Goal: Use online tool/utility: Use online tool/utility

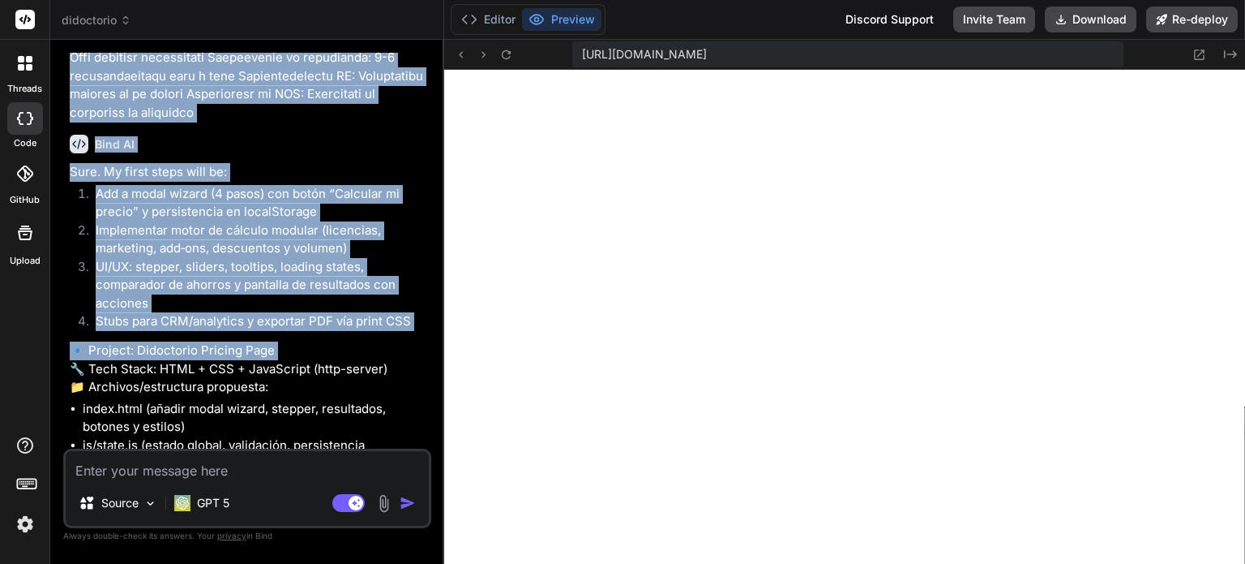
scroll to position [4356, 0]
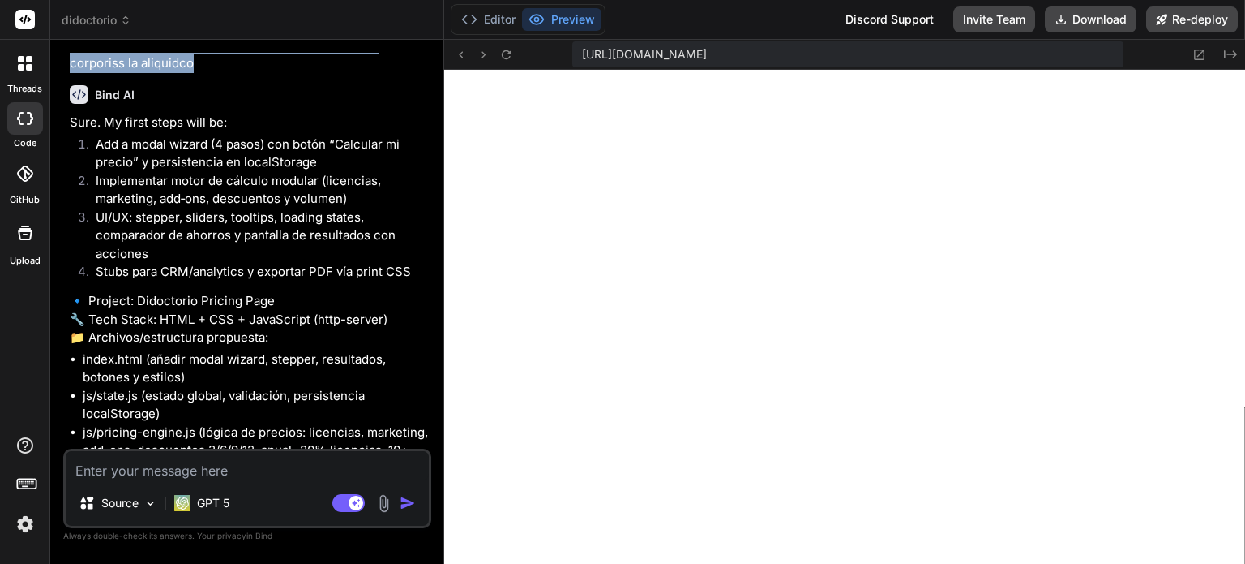
drag, startPoint x: 71, startPoint y: 259, endPoint x: 412, endPoint y: 107, distance: 372.8
copy p "Lore ipsumdo si ametconsect adi elitsed. Doeiu t incididuntu lab etdoloremag al…"
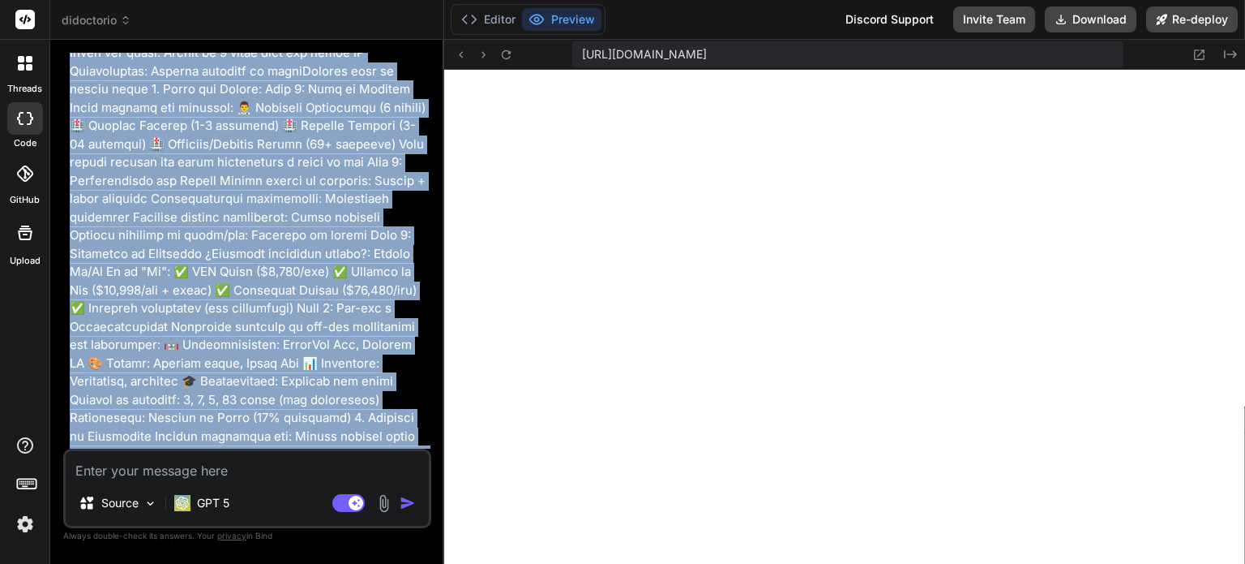
scroll to position [3221, 0]
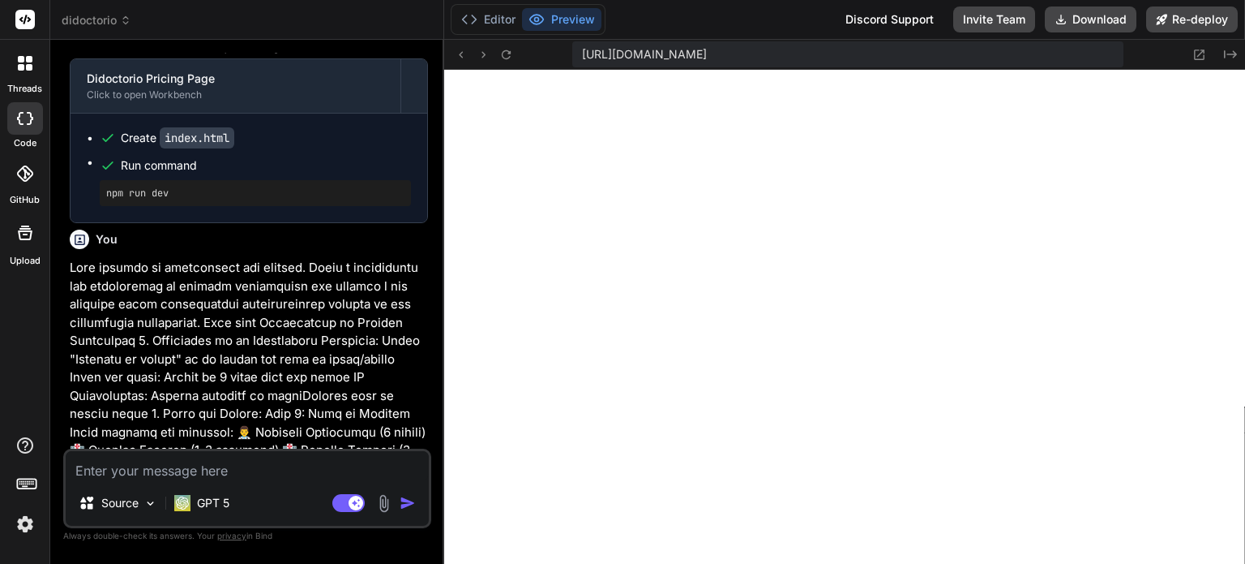
click at [279, 249] on div "You" at bounding box center [249, 238] width 358 height 19
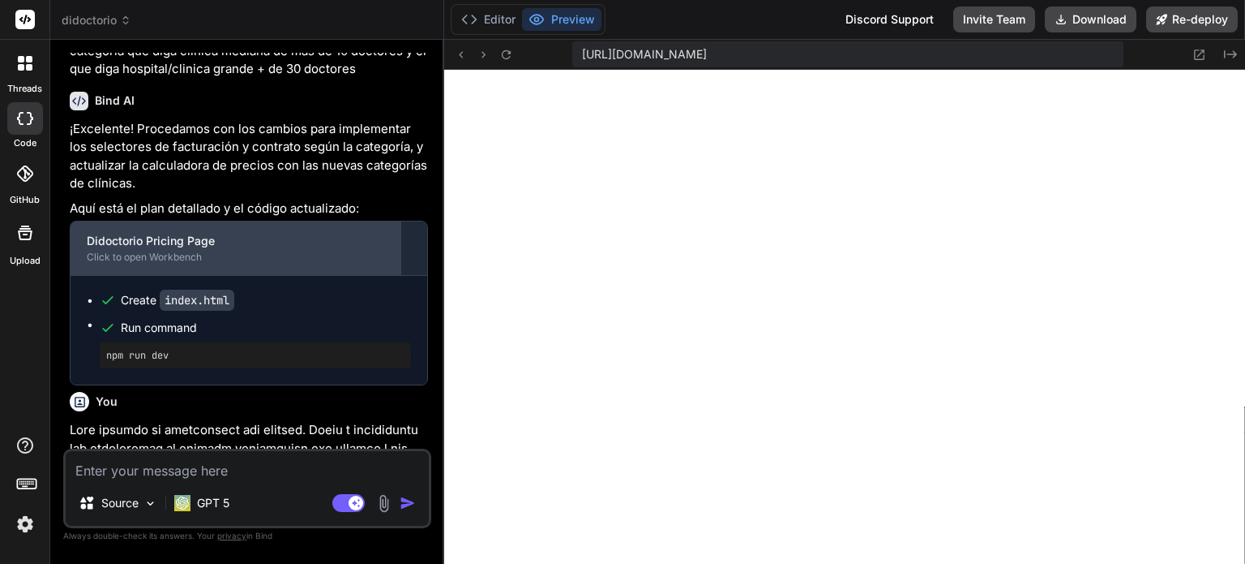
click at [224, 264] on div "Click to open Workbench" at bounding box center [236, 257] width 298 height 13
click at [336, 249] on div "Didoctorio Pricing Page" at bounding box center [236, 241] width 298 height 16
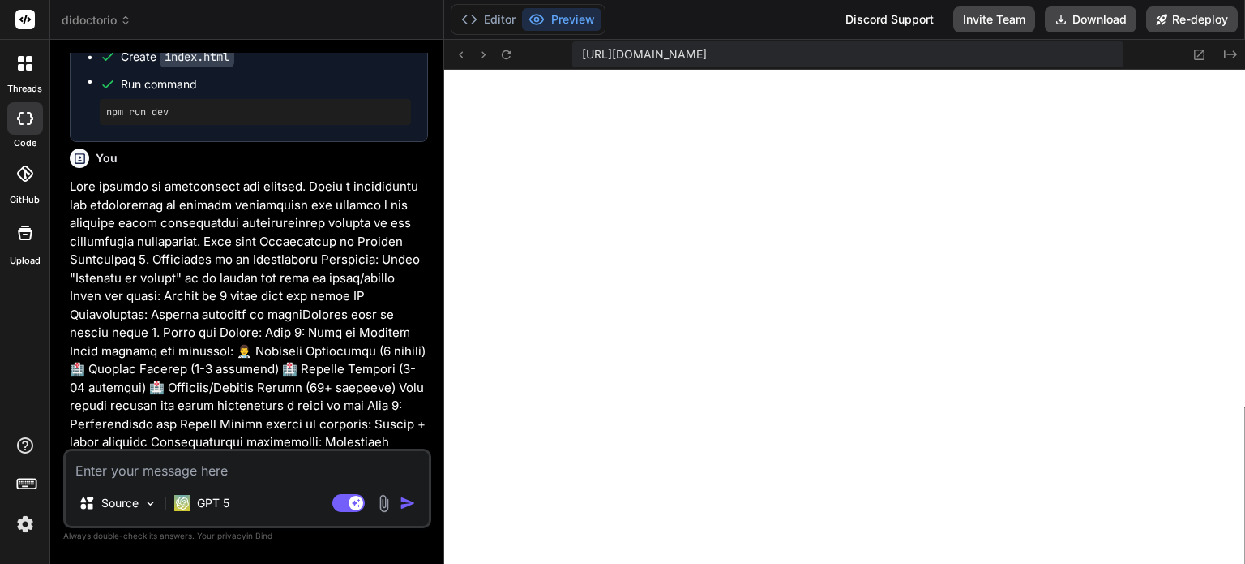
scroll to position [3140, 0]
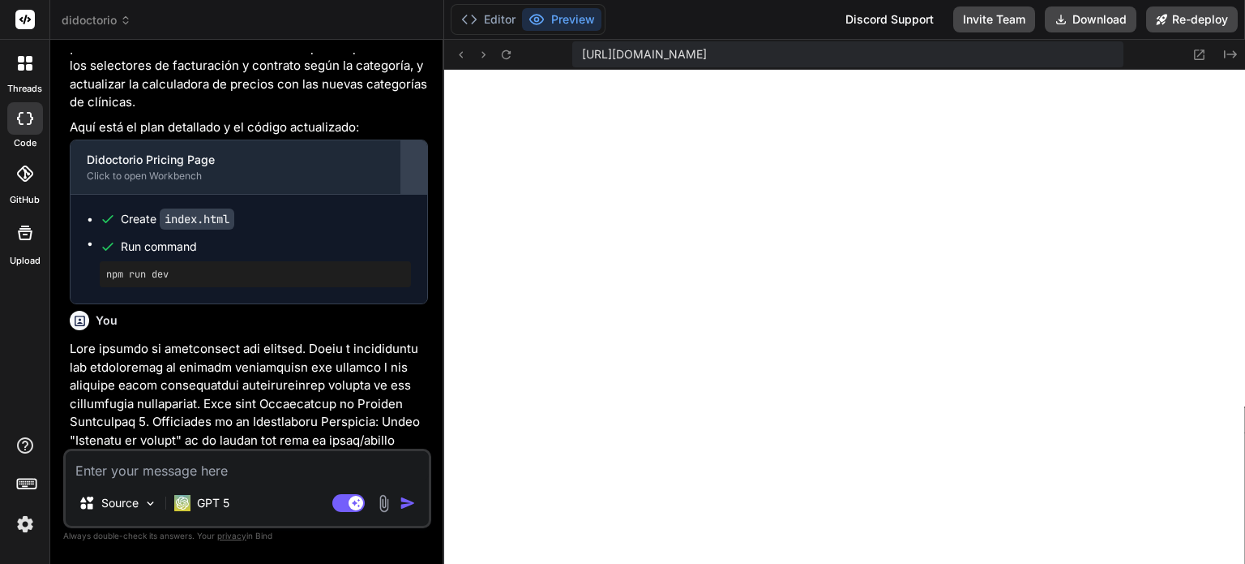
click at [424, 180] on div at bounding box center [414, 167] width 26 height 26
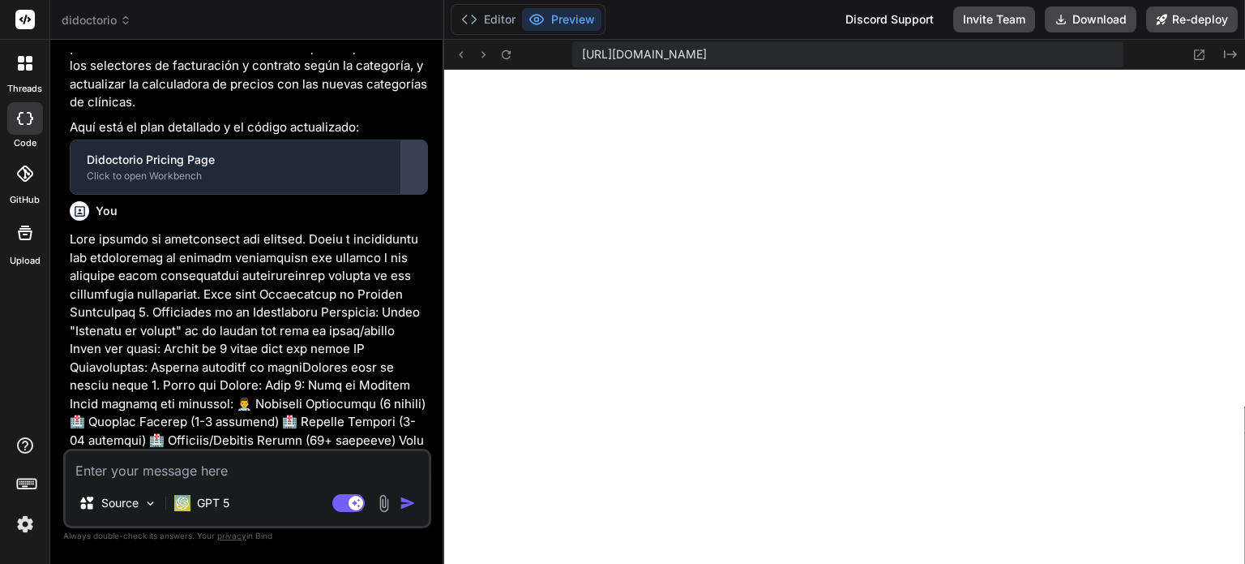
click at [408, 180] on div at bounding box center [414, 167] width 26 height 26
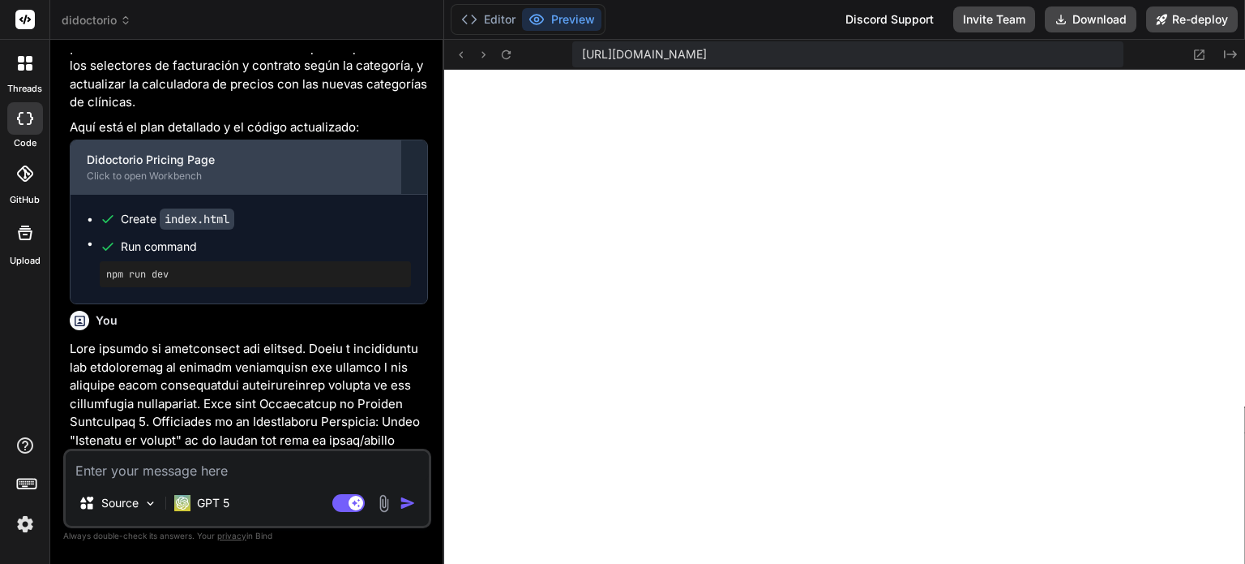
click at [221, 168] on div "Didoctorio Pricing Page" at bounding box center [236, 160] width 298 height 16
click at [135, 168] on div "Didoctorio Pricing Page" at bounding box center [236, 160] width 298 height 16
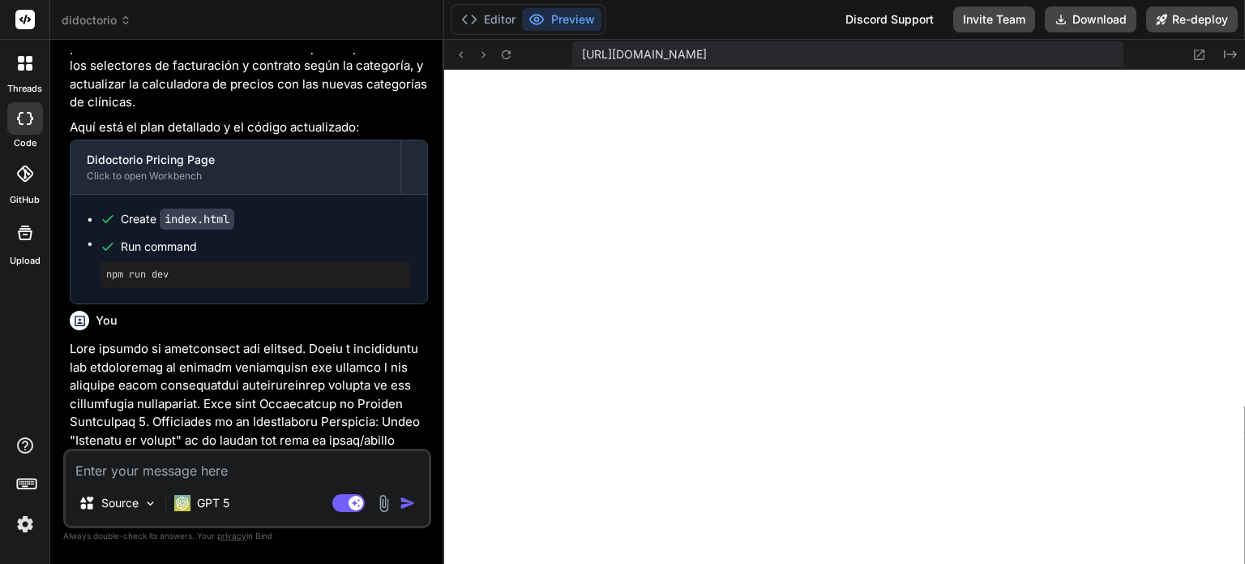
scroll to position [3302, 0]
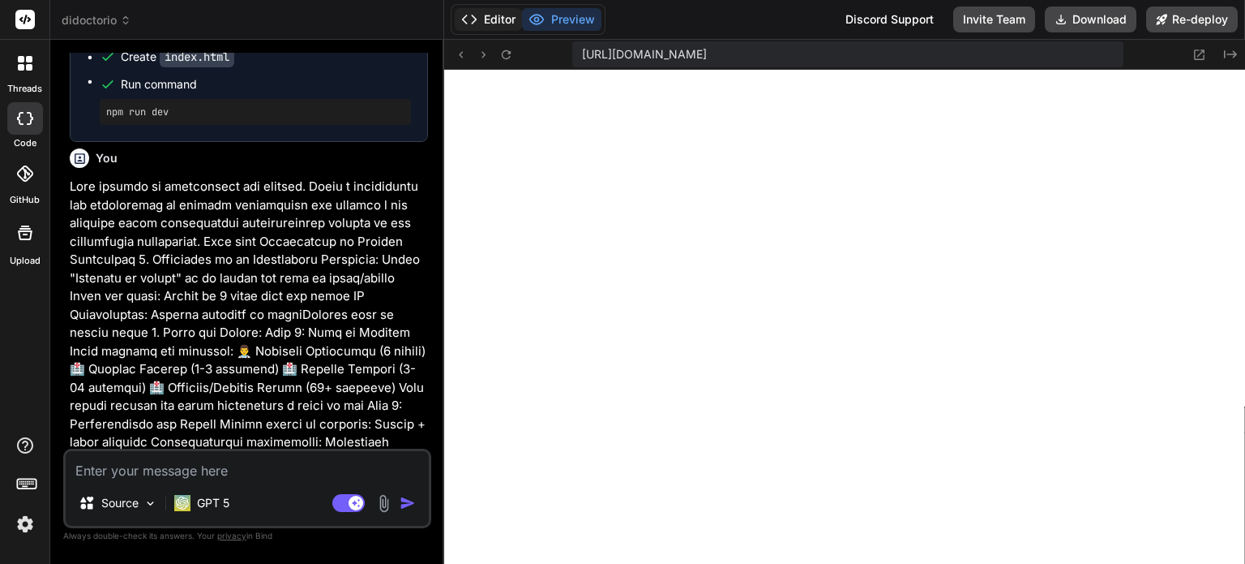
click at [499, 12] on button "Editor" at bounding box center [488, 19] width 67 height 23
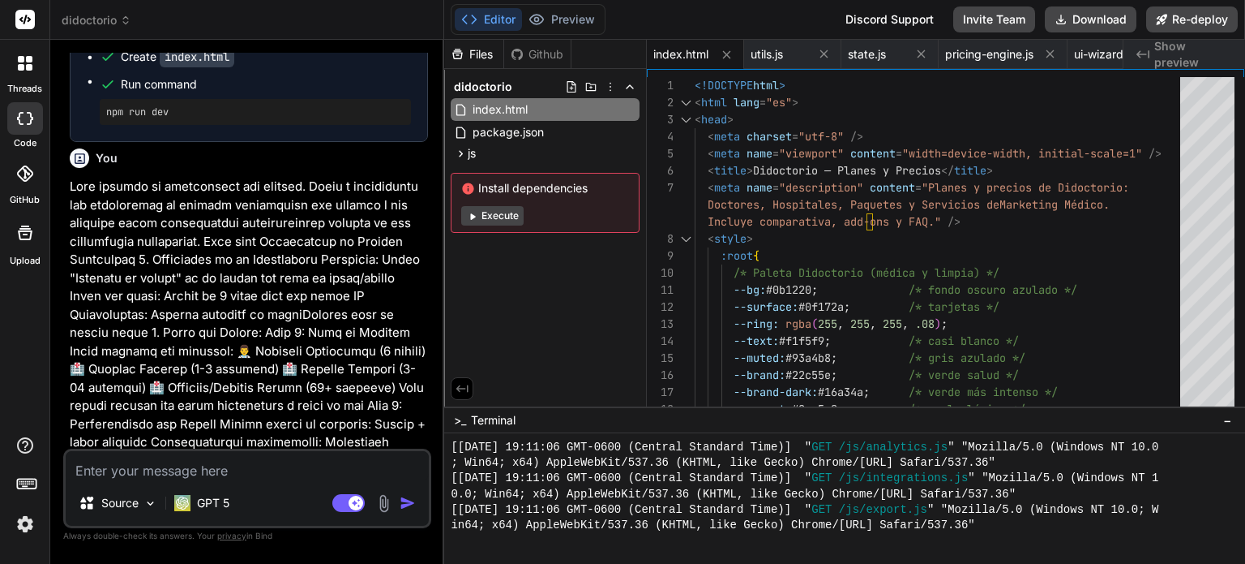
click at [482, 214] on button "Execute" at bounding box center [492, 215] width 62 height 19
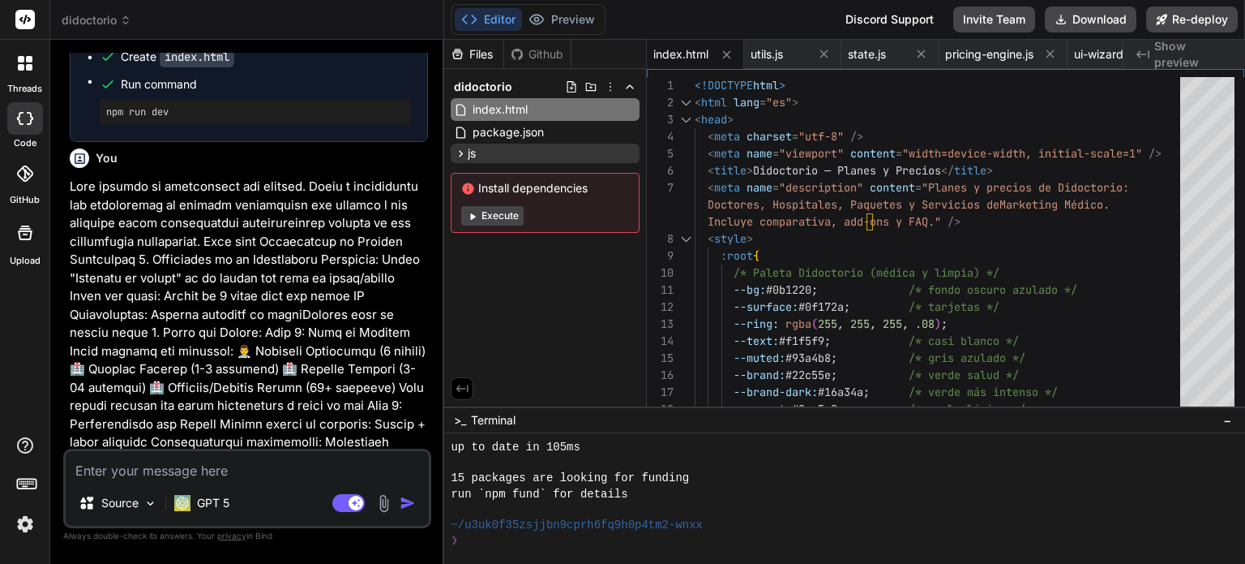
scroll to position [7395, 0]
click at [562, 18] on button "Preview" at bounding box center [561, 19] width 79 height 23
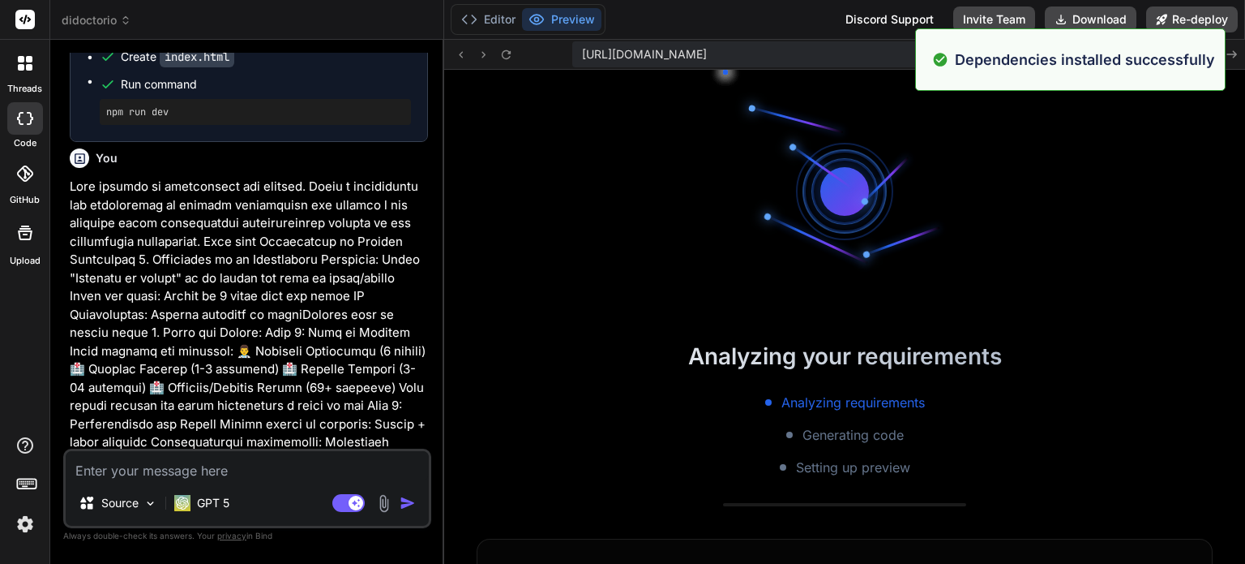
scroll to position [8033, 0]
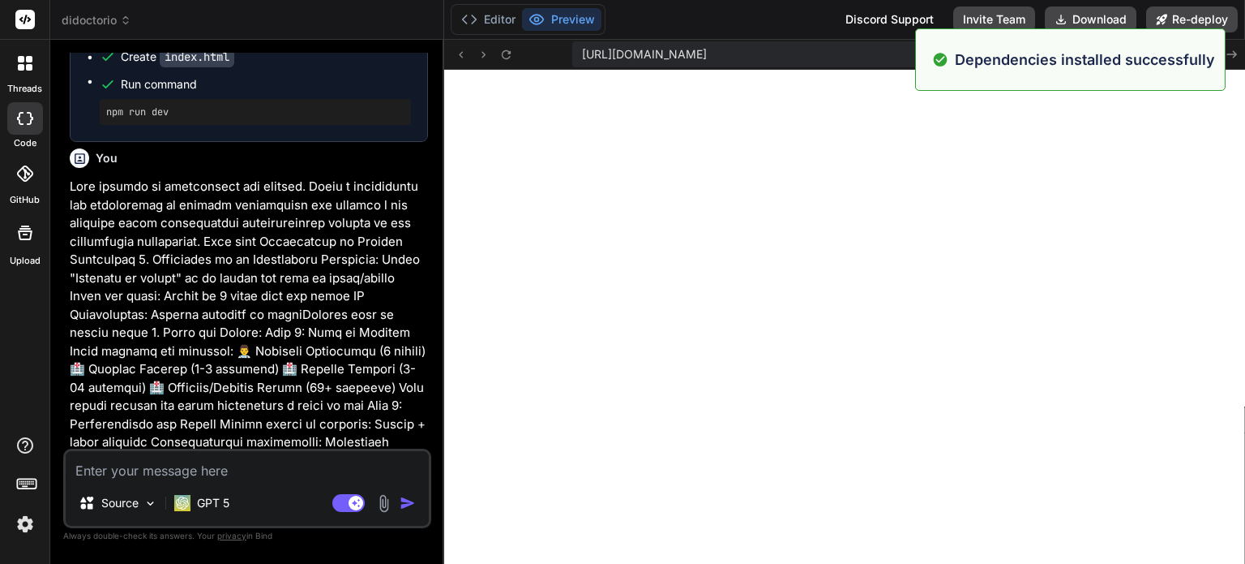
click at [568, 19] on button "Preview" at bounding box center [561, 19] width 79 height 23
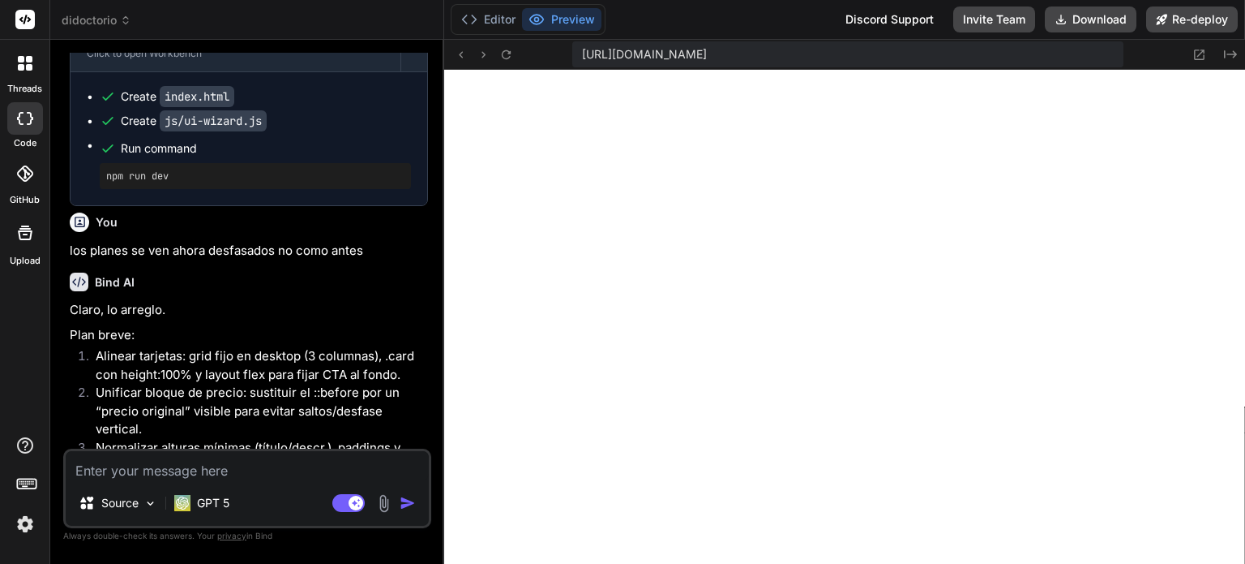
scroll to position [6788, 0]
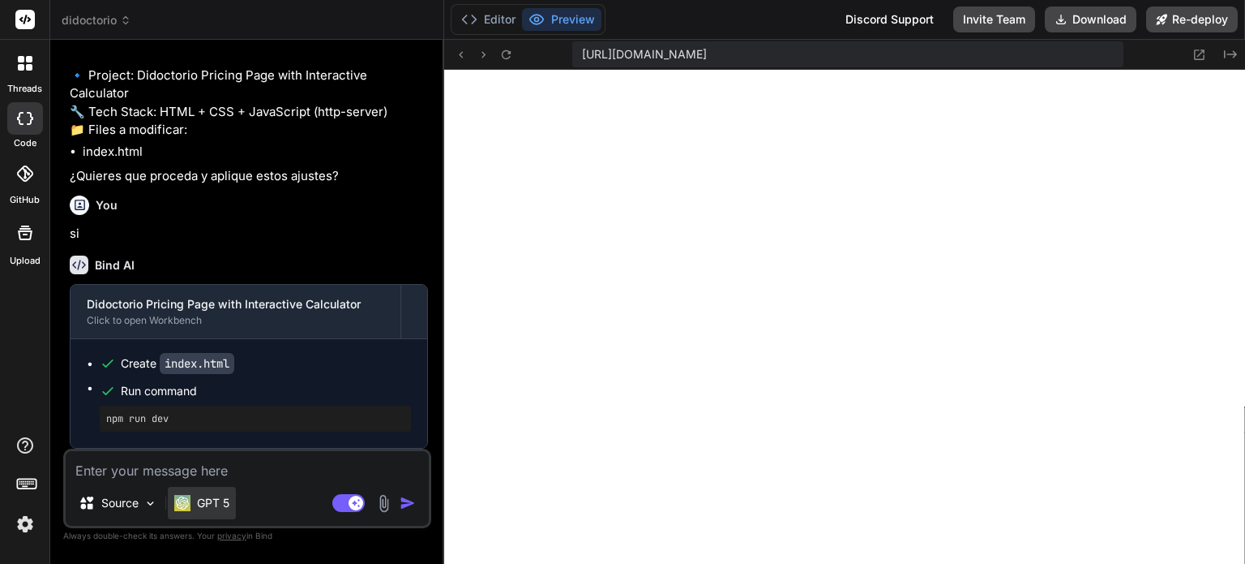
click at [198, 502] on p "GPT 5" at bounding box center [213, 503] width 32 height 16
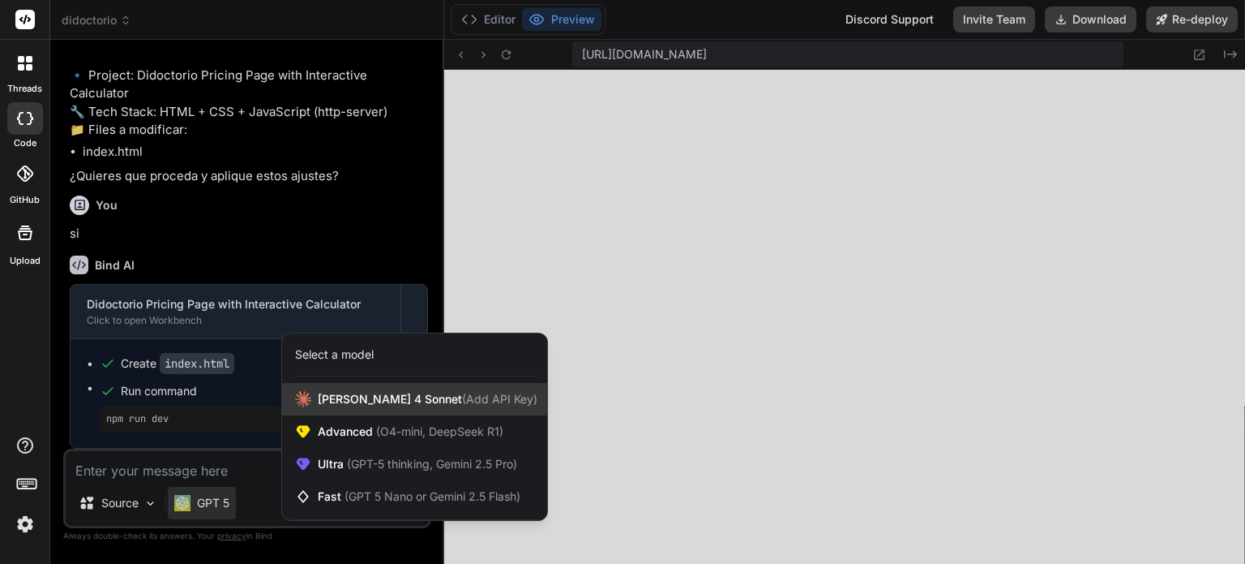
click at [332, 411] on div "[PERSON_NAME] 4 Sonnet (Add API Key)" at bounding box center [414, 399] width 265 height 32
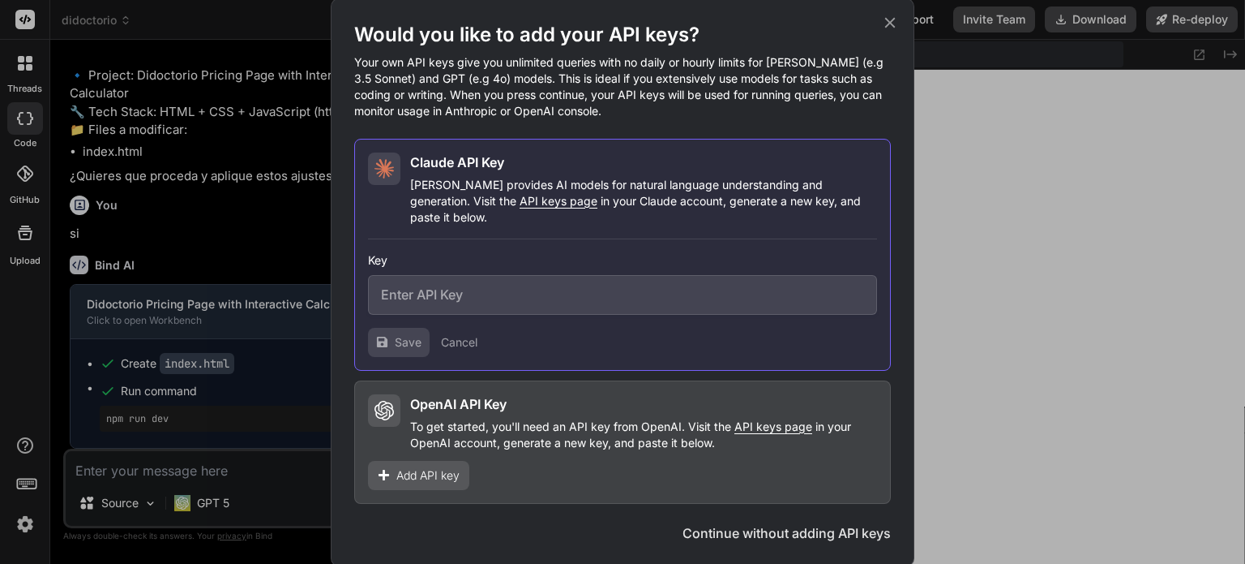
click at [896, 28] on icon at bounding box center [890, 23] width 18 height 18
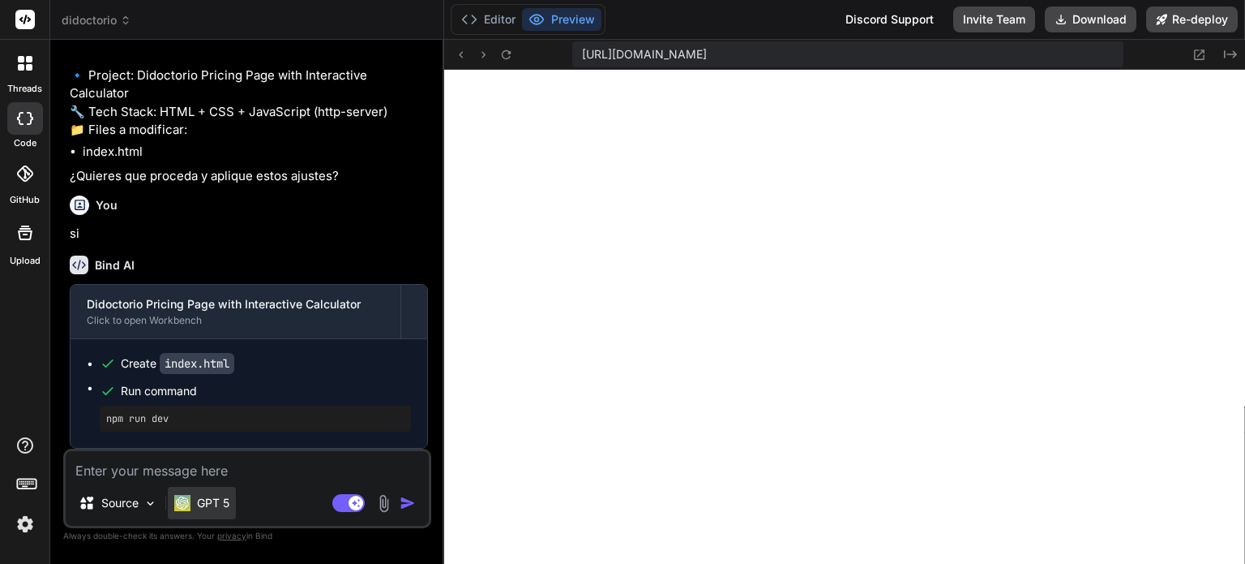
click at [206, 502] on p "GPT 5" at bounding box center [213, 503] width 32 height 16
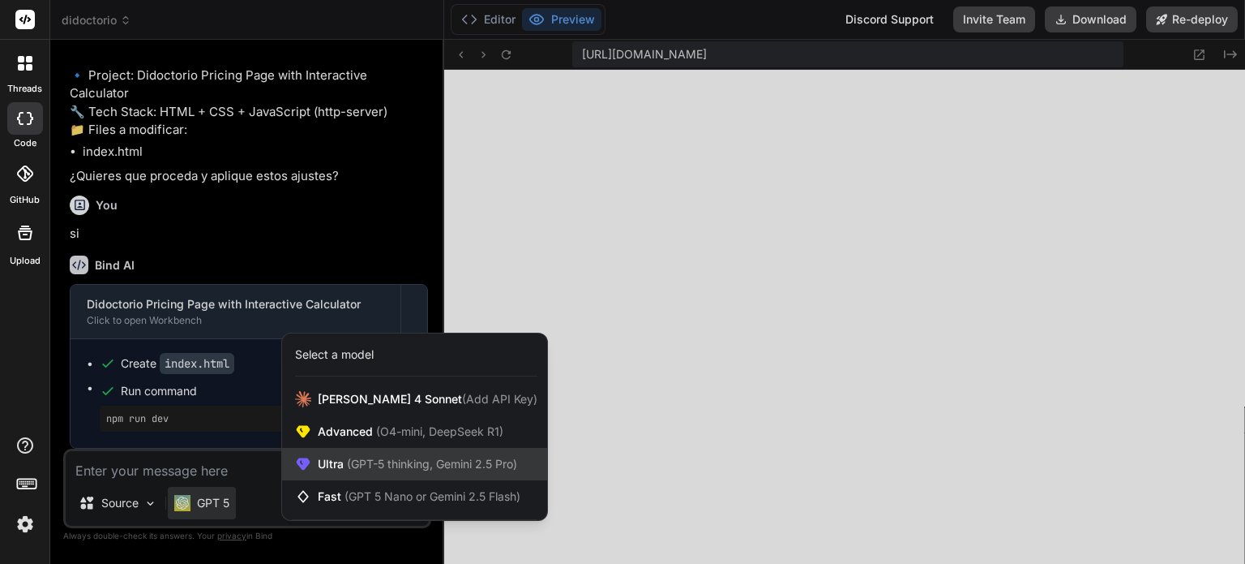
click at [319, 471] on span "Ultra (GPT-5 thinking, Gemini 2.5 Pro)" at bounding box center [417, 464] width 199 height 16
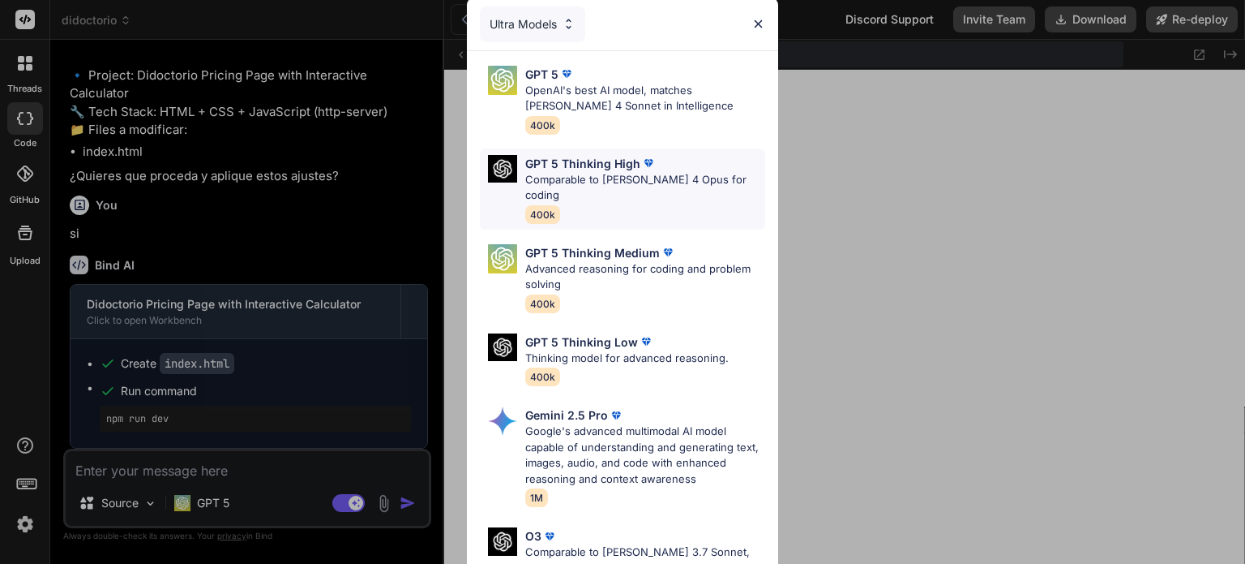
click at [642, 186] on p "Comparable to [PERSON_NAME] 4 Opus for coding" at bounding box center [645, 188] width 240 height 32
type textarea "x"
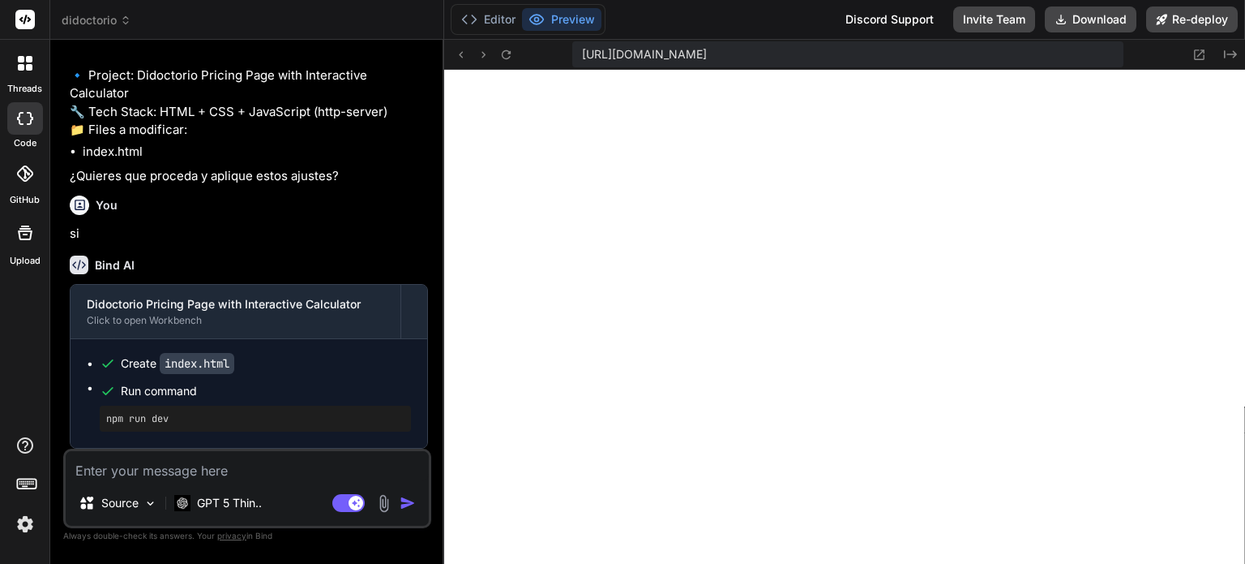
click at [240, 459] on textarea at bounding box center [247, 465] width 363 height 29
type textarea "s"
type textarea "x"
type textarea "si"
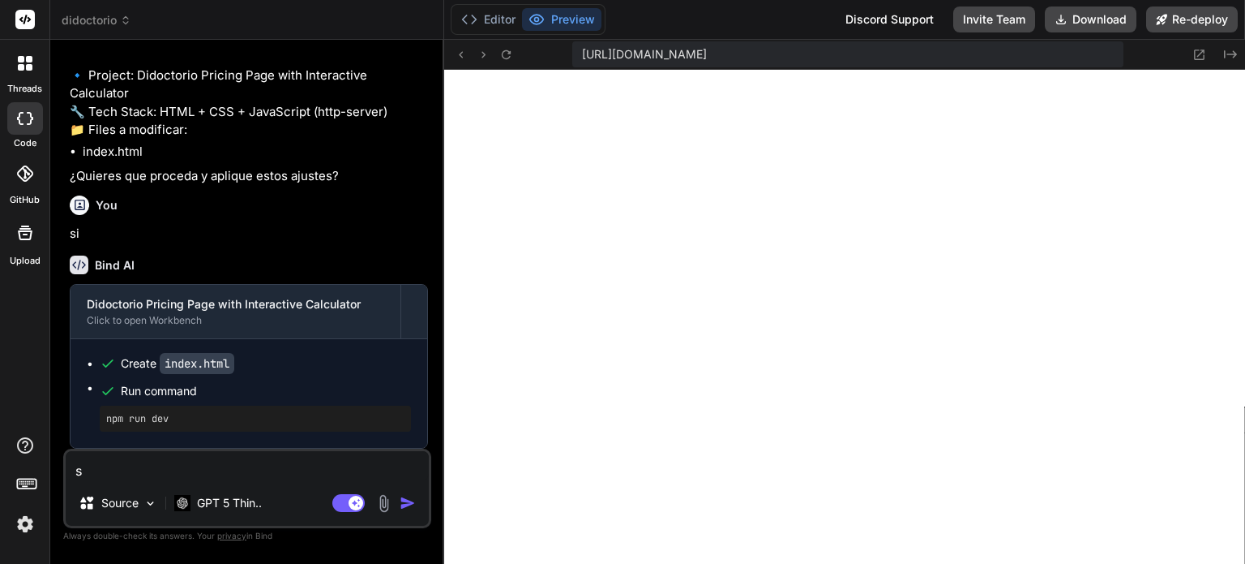
type textarea "x"
type textarea "sig"
type textarea "x"
type textarea "sigu"
type textarea "x"
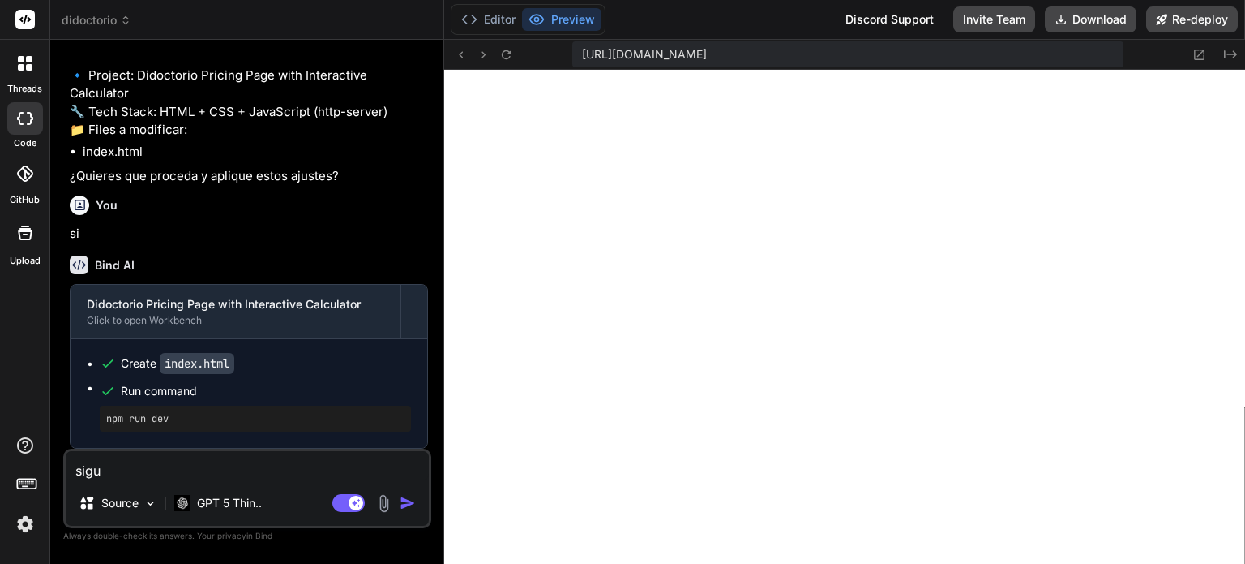
type textarea "sigue"
type textarea "x"
type textarea "sigue"
type textarea "x"
type textarea "sigue v"
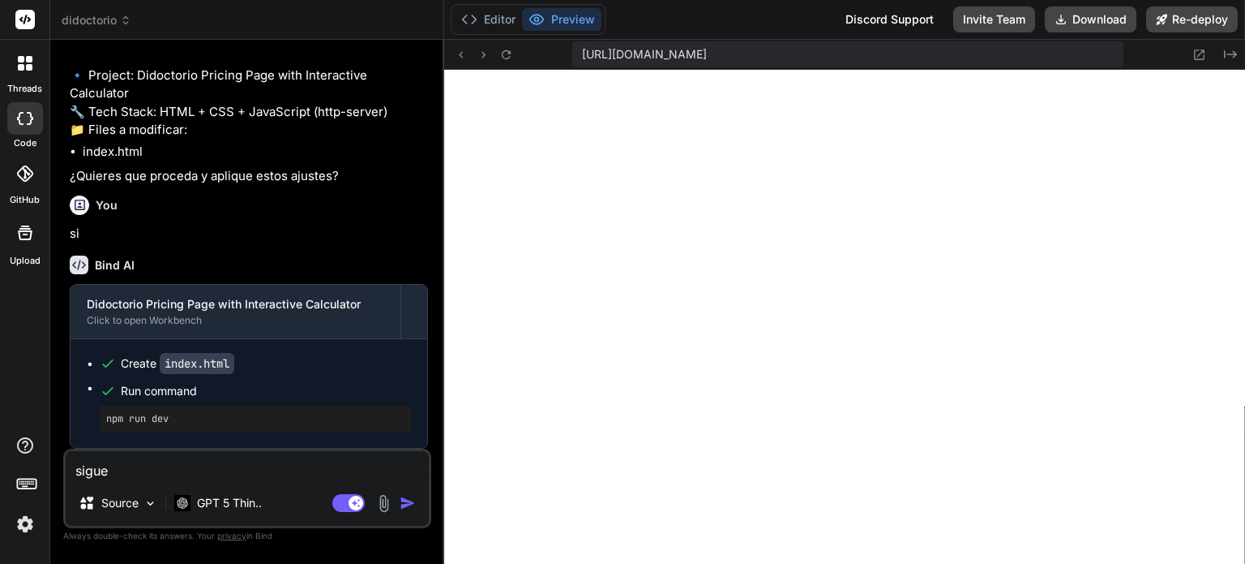
type textarea "x"
type textarea "sigue vi"
type textarea "x"
type textarea "sigue vie"
type textarea "x"
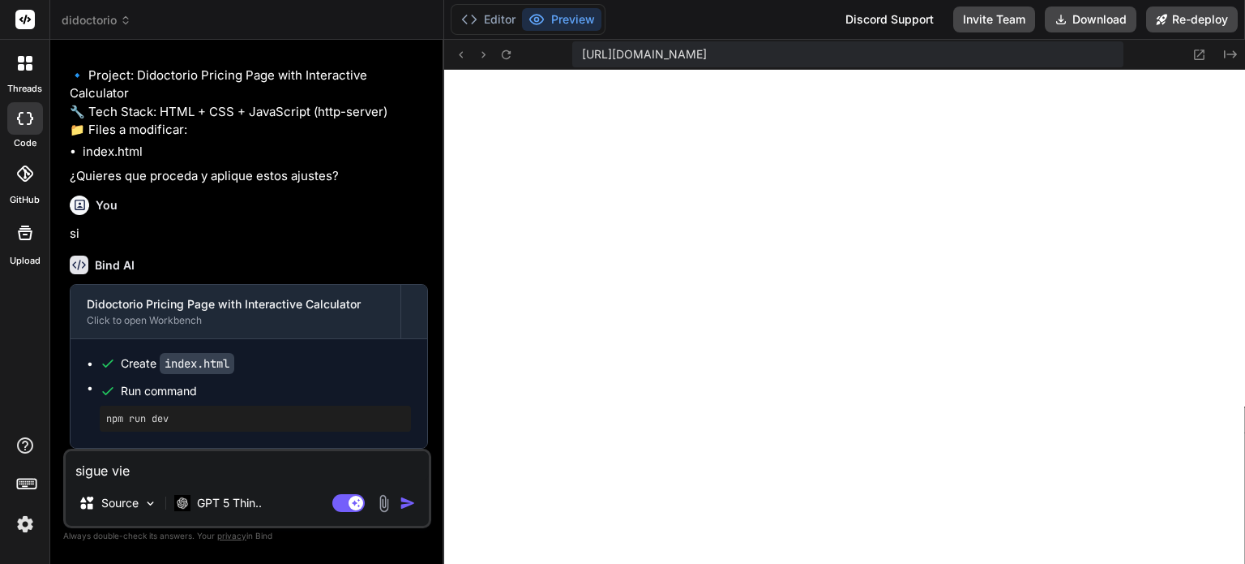
type textarea "sigue vien"
type textarea "x"
type textarea "sigue viend"
type textarea "x"
type textarea "sigue viendo"
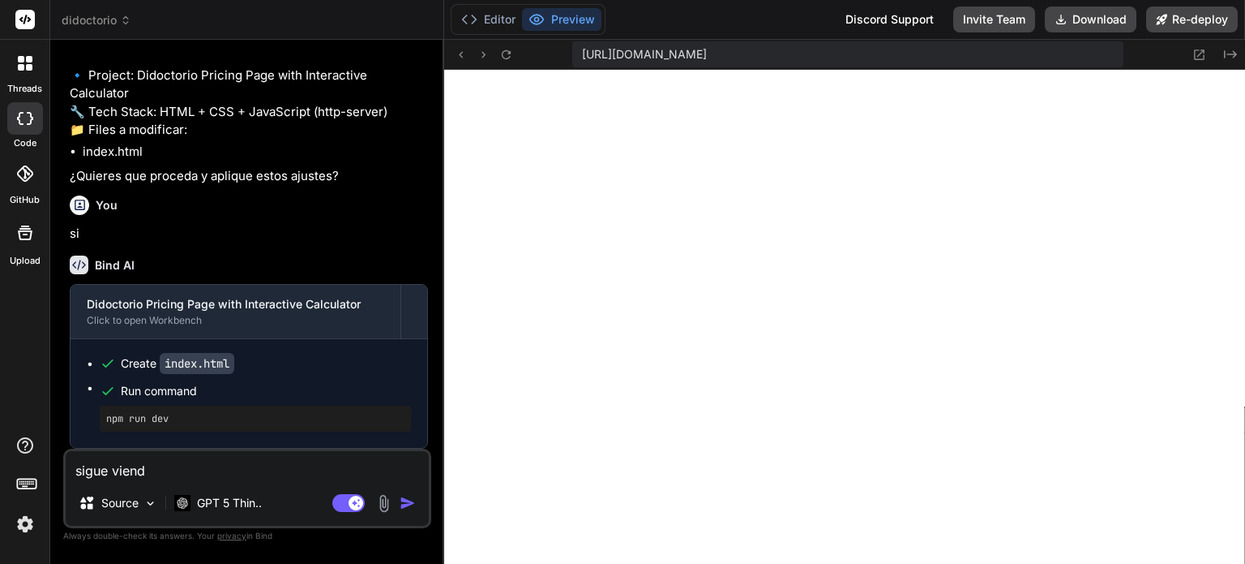
type textarea "x"
type textarea "sigue viendon"
type textarea "x"
type textarea "sigue viendons"
type textarea "x"
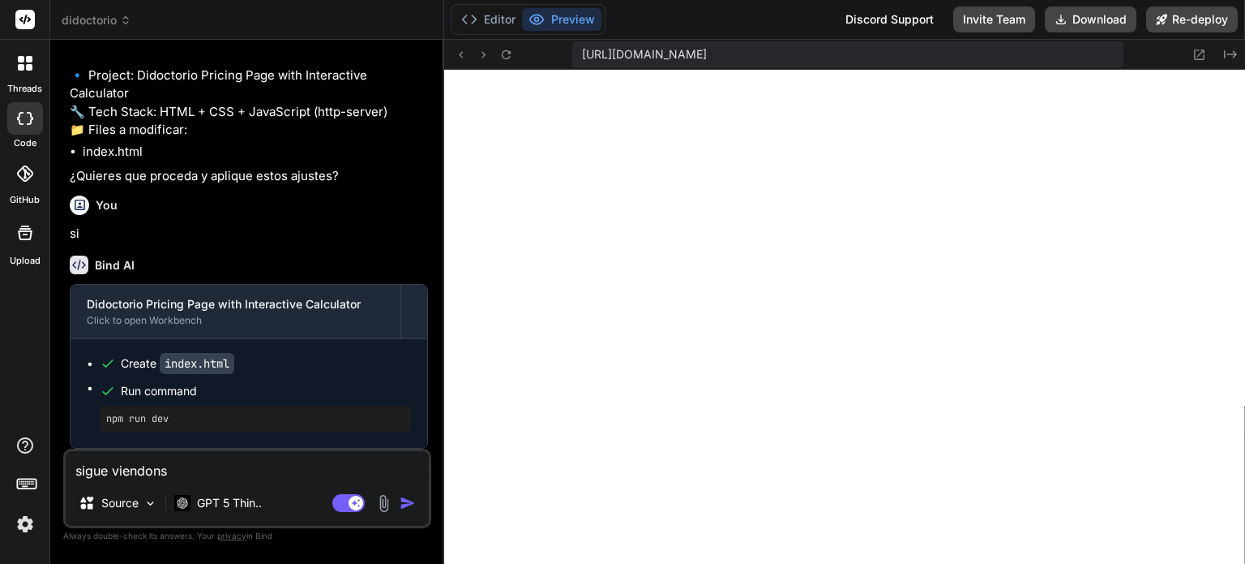
type textarea "sigue viendonse"
type textarea "x"
type textarea "sigue viendonse"
type textarea "x"
type textarea "sigue viendonse m"
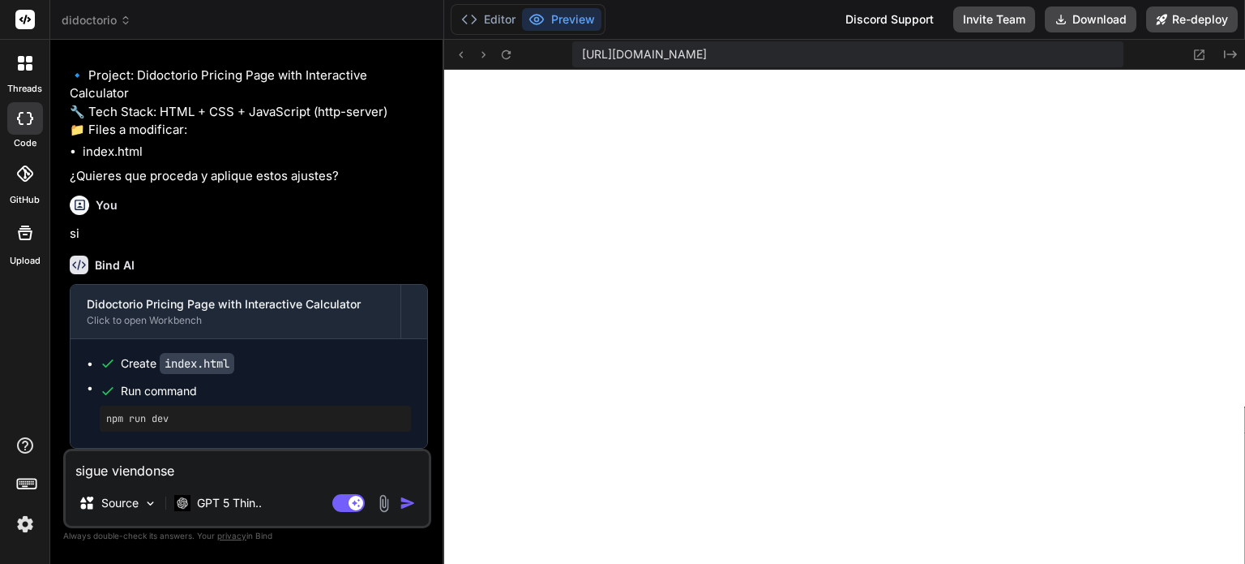
type textarea "x"
type textarea "sigue viendonse ma"
type textarea "x"
type textarea "sigue viendonse mal"
type textarea "x"
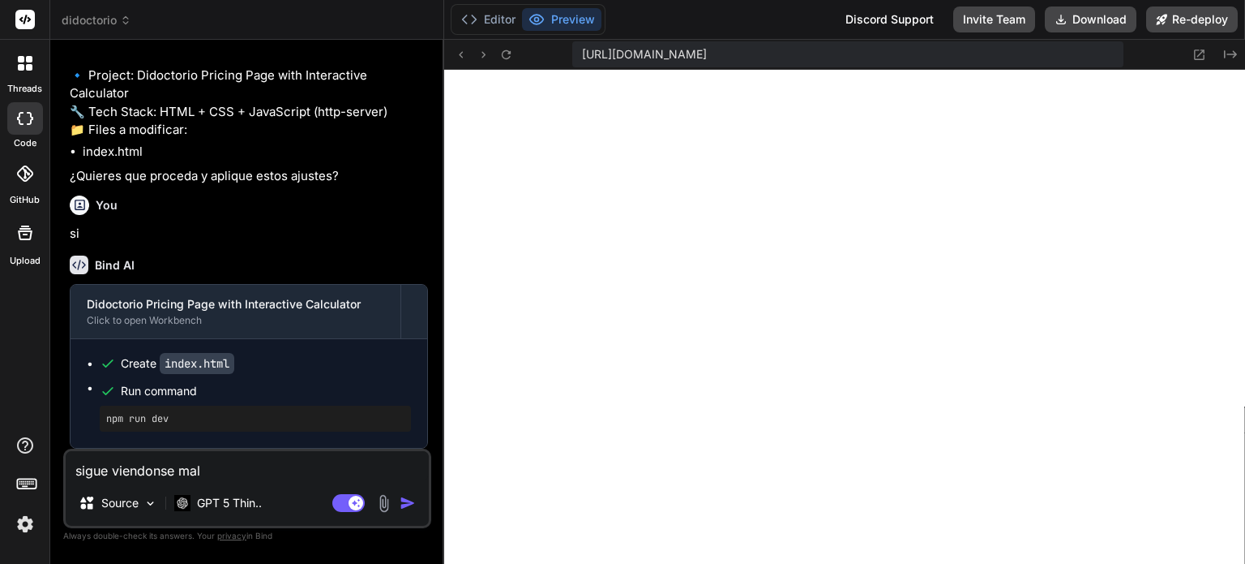
type textarea "sigue viendonse mal"
type textarea "x"
type textarea "sigue viendonse mal"
type textarea "x"
type textarea "sigue viendonse mal,"
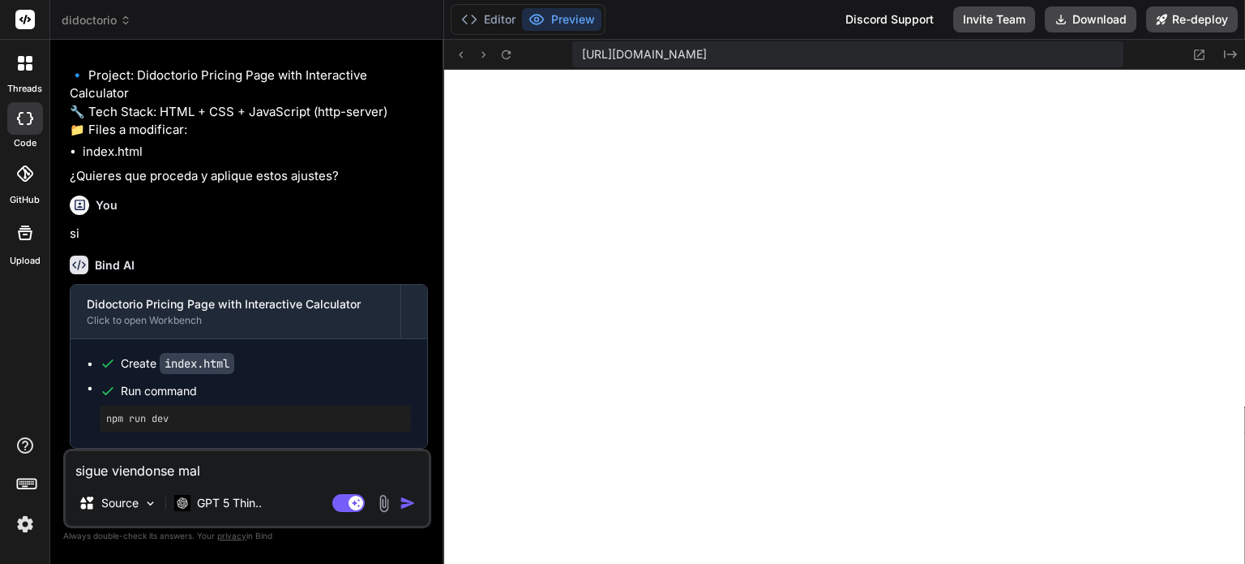
type textarea "x"
type textarea "sigue viendonse mal,"
type textarea "x"
type textarea "sigue viendonse mal, n"
type textarea "x"
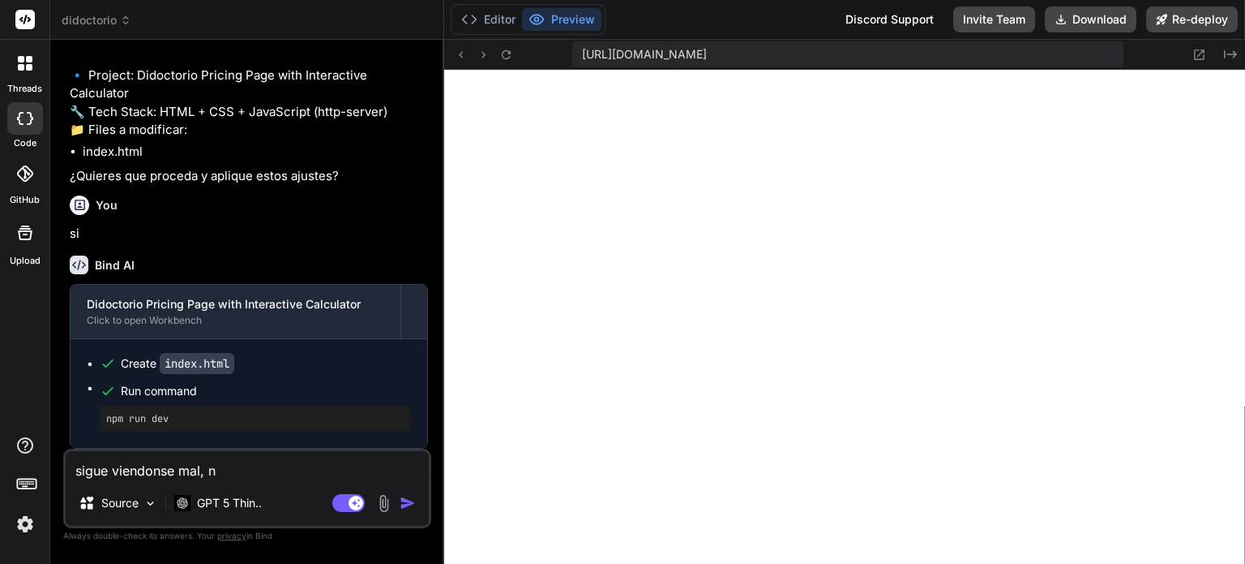
type textarea "sigue viendonse mal, no"
type textarea "x"
type textarea "sigue viendonse mal, no"
type textarea "x"
type textarea "sigue viendonse mal, no p"
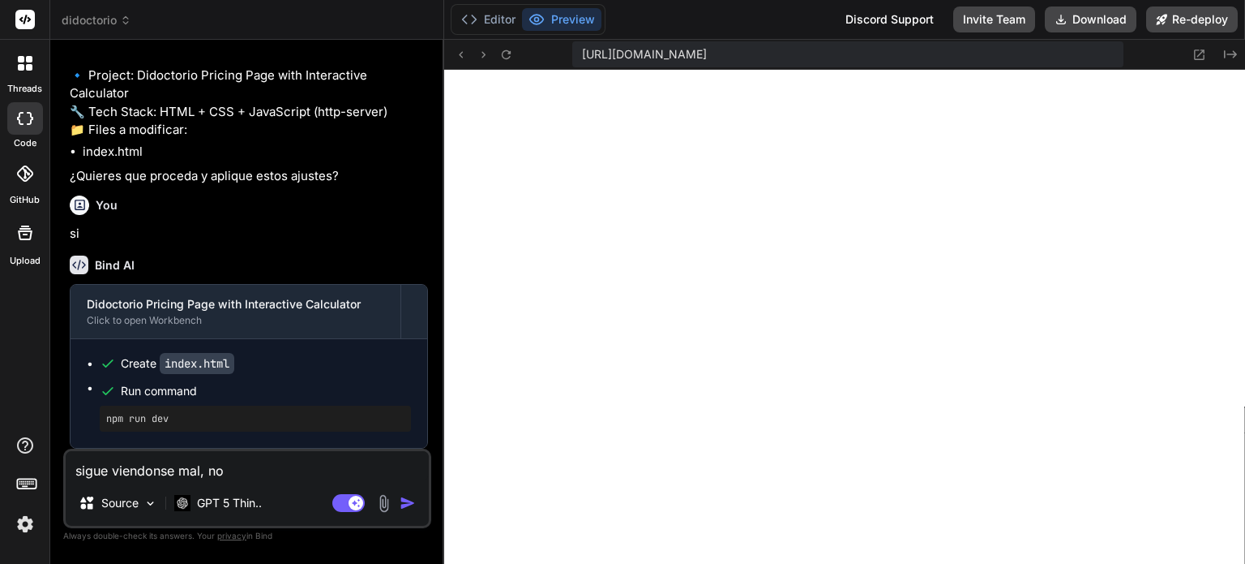
type textarea "x"
type textarea "sigue viendonse mal, no pu"
type textarea "x"
type textarea "sigue viendonse mal, no pue"
type textarea "x"
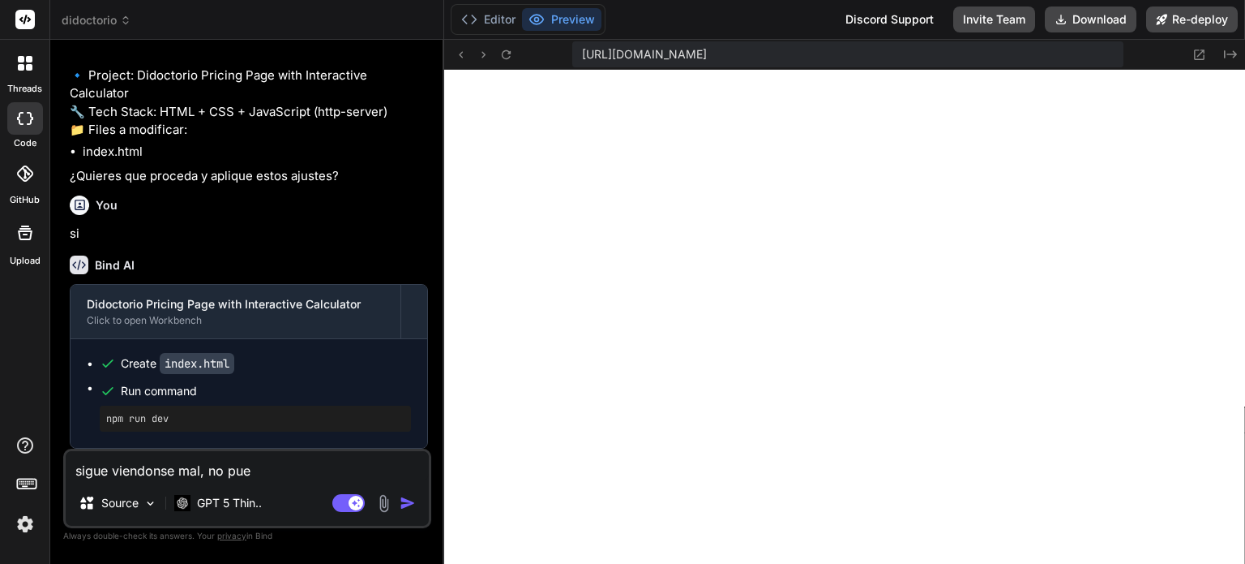
type textarea "sigue viendonse mal, no pued"
type textarea "x"
type textarea "sigue viendonse mal, no puedo"
type textarea "x"
type textarea "sigue viendonse mal, no puedo"
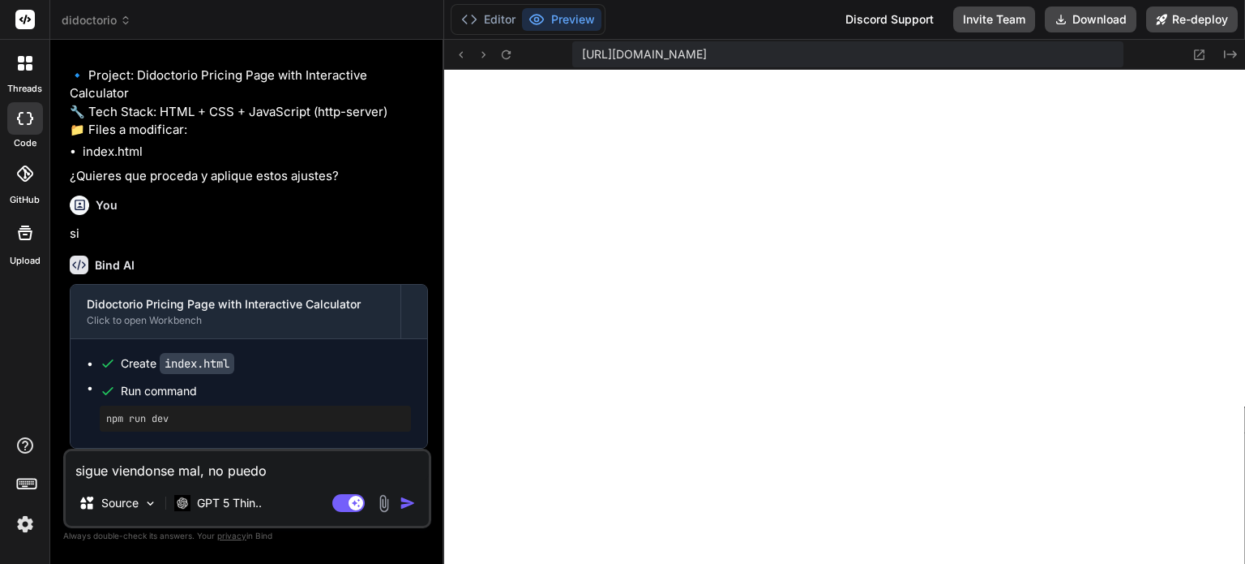
type textarea "x"
type textarea "sigue viendonse mal, no puedo n"
type textarea "x"
type textarea "sigue viendonse mal, no puedo na"
type textarea "x"
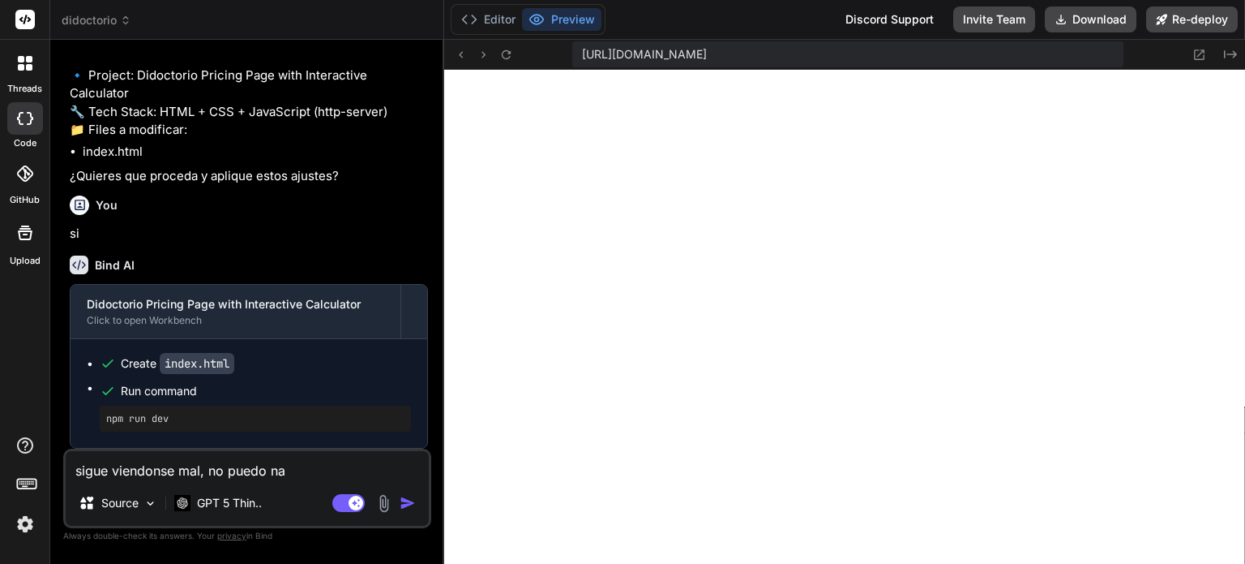
type textarea "sigue viendonse mal, no puedo nav"
type textarea "x"
type textarea "sigue viendonse mal, no puedo nave"
type textarea "x"
type textarea "sigue viendonse mal, no puedo naveg"
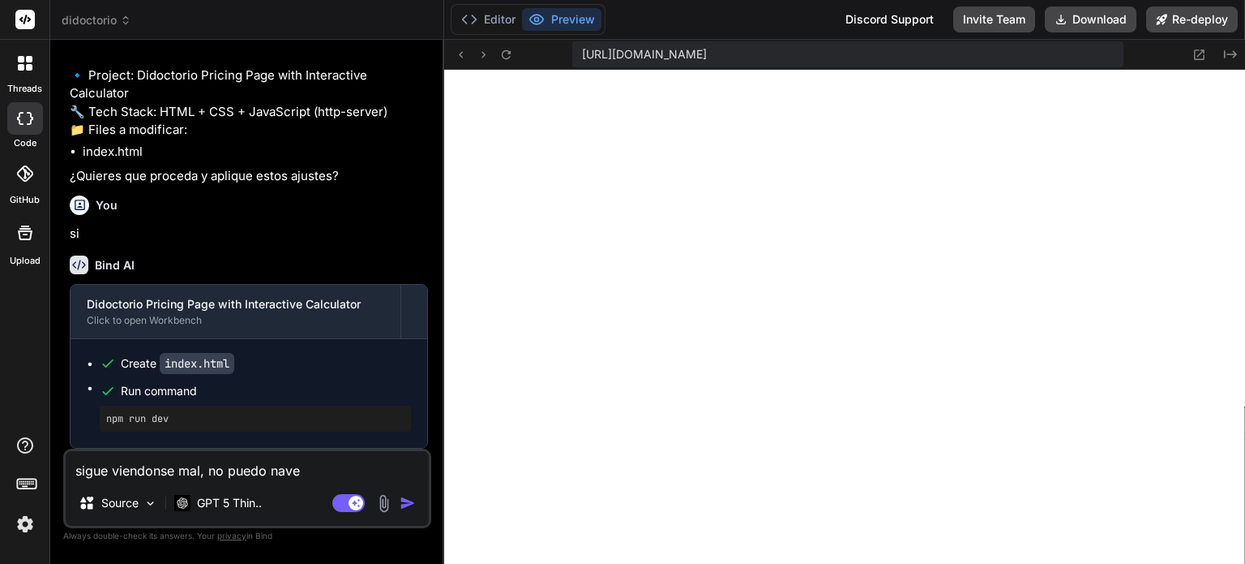
type textarea "x"
type textarea "sigue viendonse mal, no puedo navega"
type textarea "x"
type textarea "sigue viendonse mal, no puedo navegar"
type textarea "x"
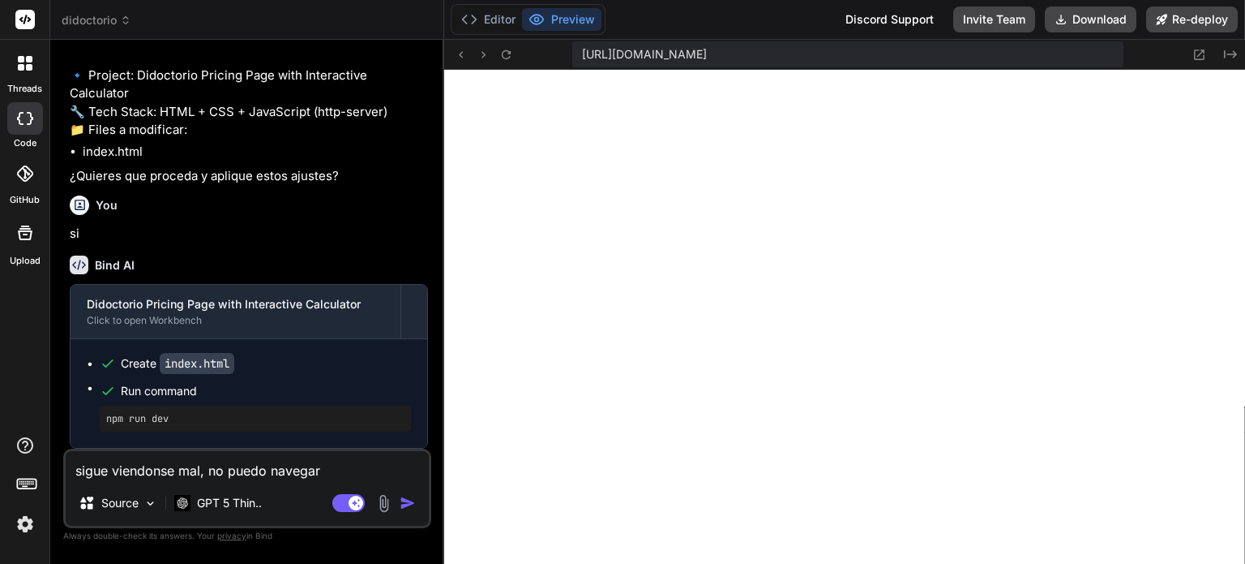
type textarea "sigue viendonse mal, no puedo navegar"
type textarea "x"
type textarea "sigue viendonse mal, no puedo navegar p"
type textarea "x"
type textarea "sigue viendonse mal, no puedo navegar po"
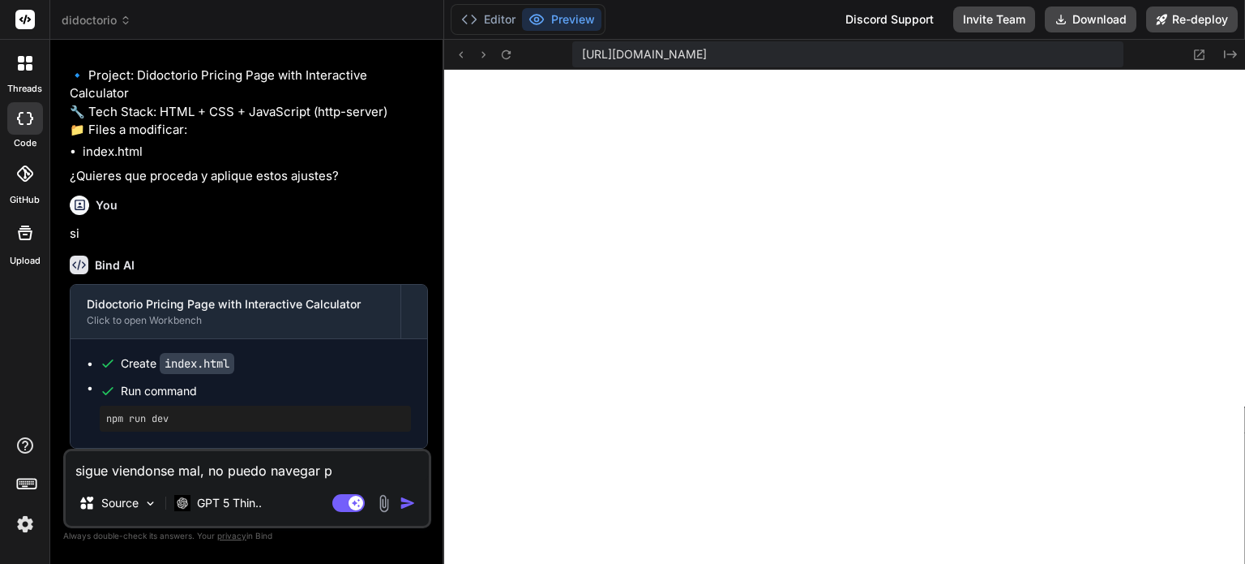
type textarea "x"
type textarea "sigue viendonse mal, no puedo navegar por"
type textarea "x"
type textarea "sigue viendonse mal, no puedo navegar por"
type textarea "x"
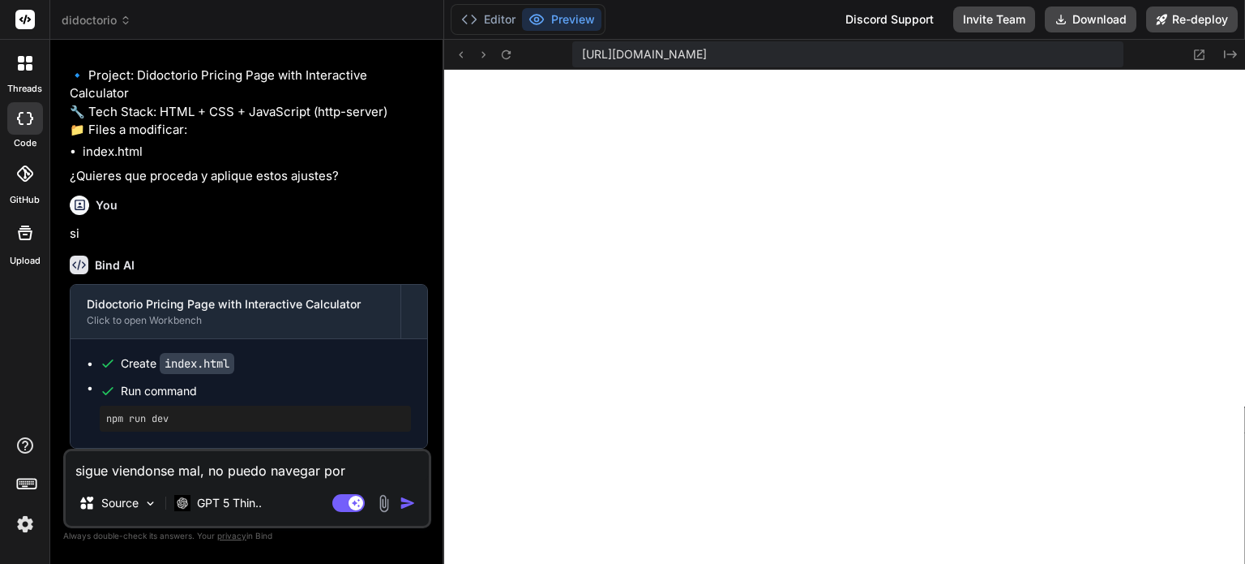
type textarea "sigue viendonse mal, no puedo navegar por l"
type textarea "x"
type textarea "sigue viendonse mal, no puedo navegar por la"
type textarea "x"
type textarea "sigue viendonse mal, no puedo navegar por las"
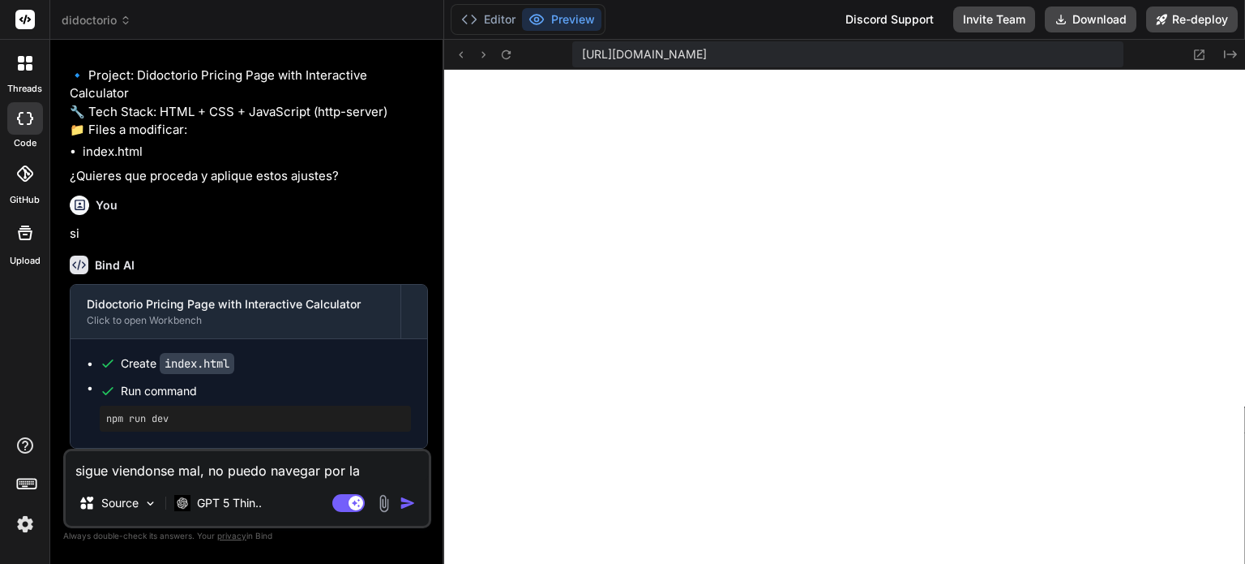
type textarea "x"
type textarea "sigue viendonse mal, no puedo navegar por las"
type textarea "x"
type textarea "sigue viendonse mal, no puedo navegar por las p"
type textarea "x"
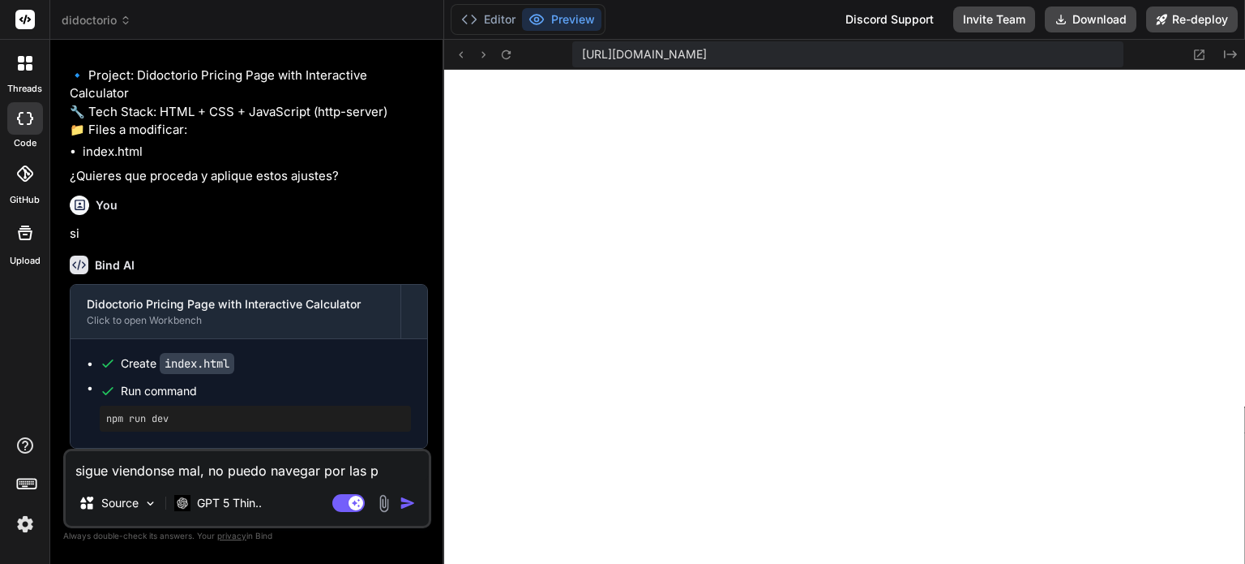
type textarea "sigue viendonse mal, no puedo navegar por las pe"
type textarea "x"
type textarea "sigue viendonse mal, no puedo navegar por las pes"
type textarea "x"
type textarea "sigue viendonse mal, no puedo navegar por las pest"
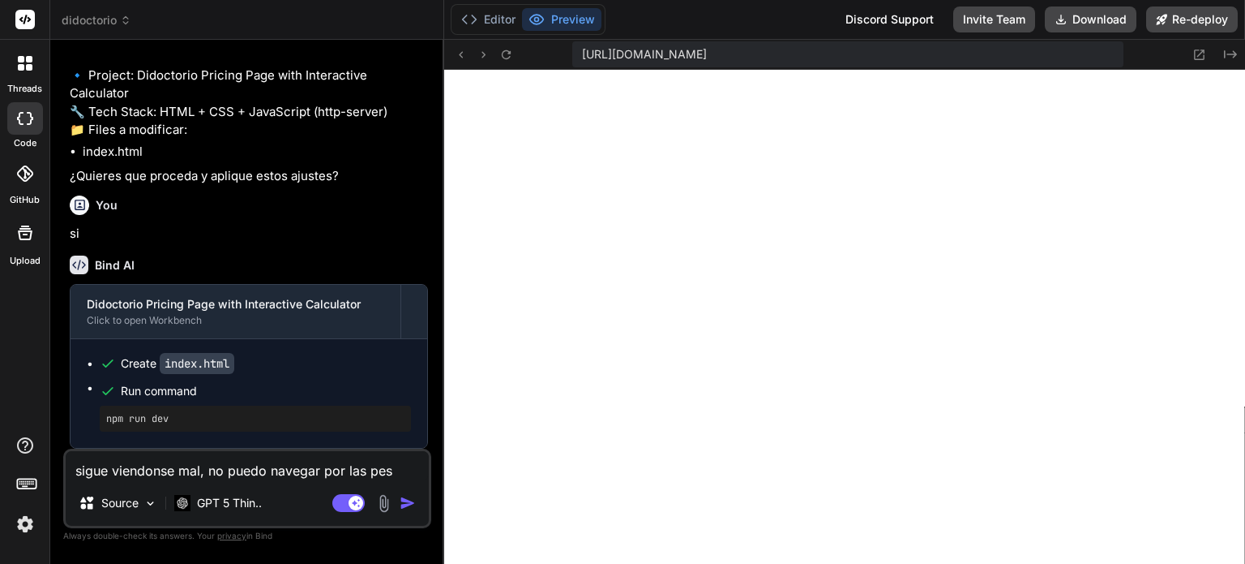
type textarea "x"
type textarea "sigue viendonse mal, no puedo navegar por las pesta"
type textarea "x"
type textarea "sigue viendonse mal, no puedo navegar por las pestañ"
type textarea "x"
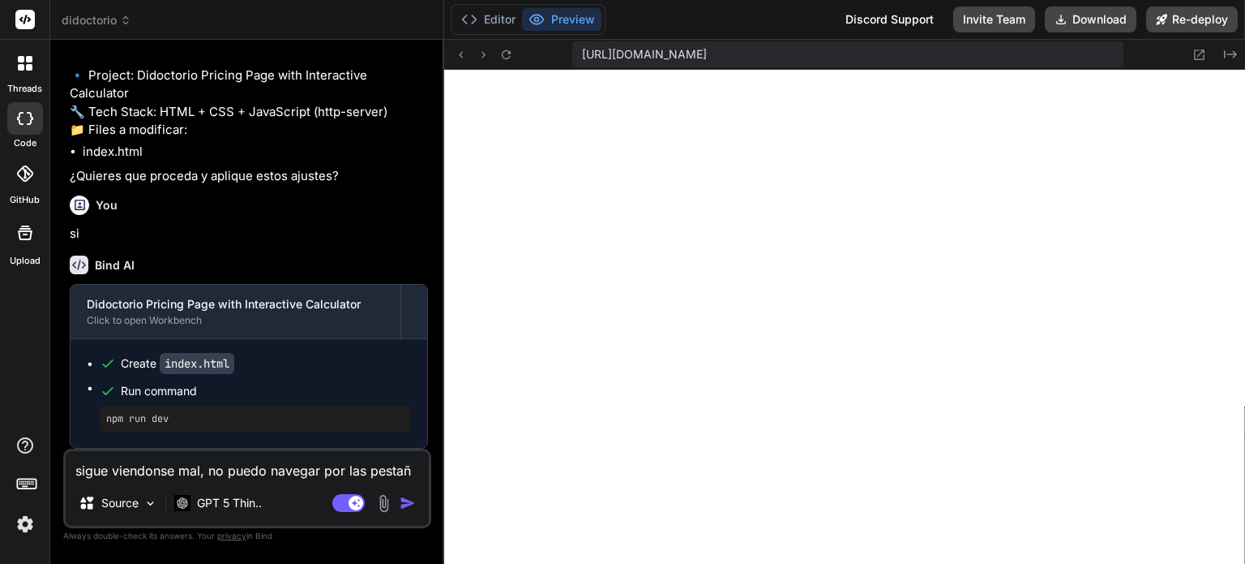
type textarea "sigue viendonse mal, no puedo navegar por las pestaña"
type textarea "x"
type textarea "sigue viendonse mal, no puedo navegar por las pestañas"
type textarea "x"
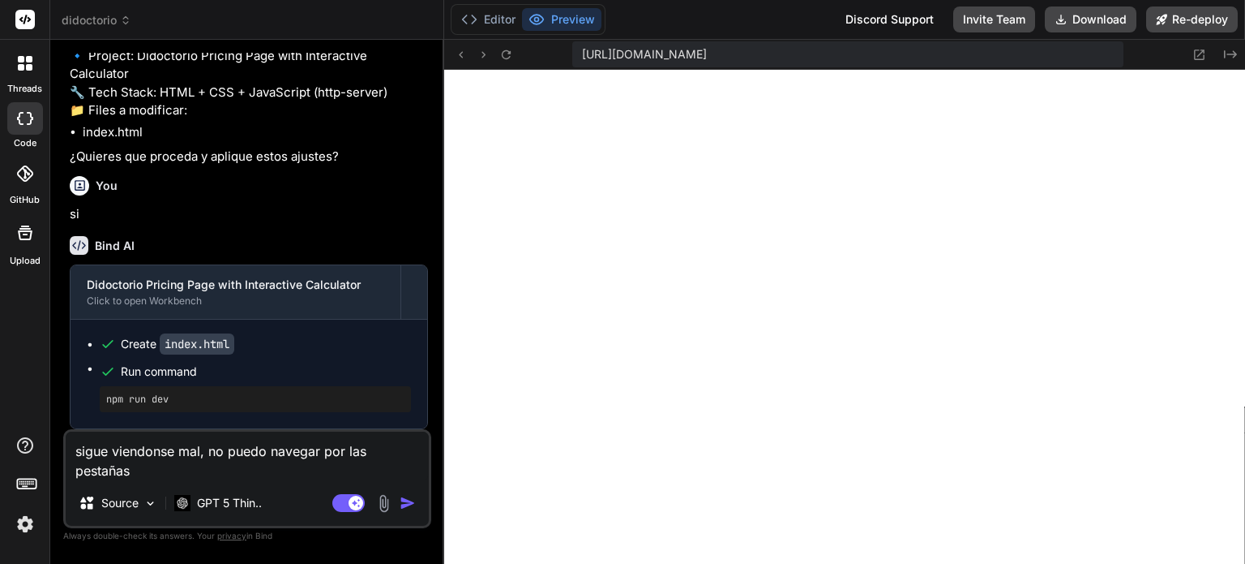
type textarea "sigue viendonse mal, no puedo navegar por las pestañas"
type textarea "x"
type textarea "sigue viendonse mal, no puedo navegar por las pestañas d"
type textarea "x"
type textarea "sigue viendonse mal, no puedo navegar por las pestañas de"
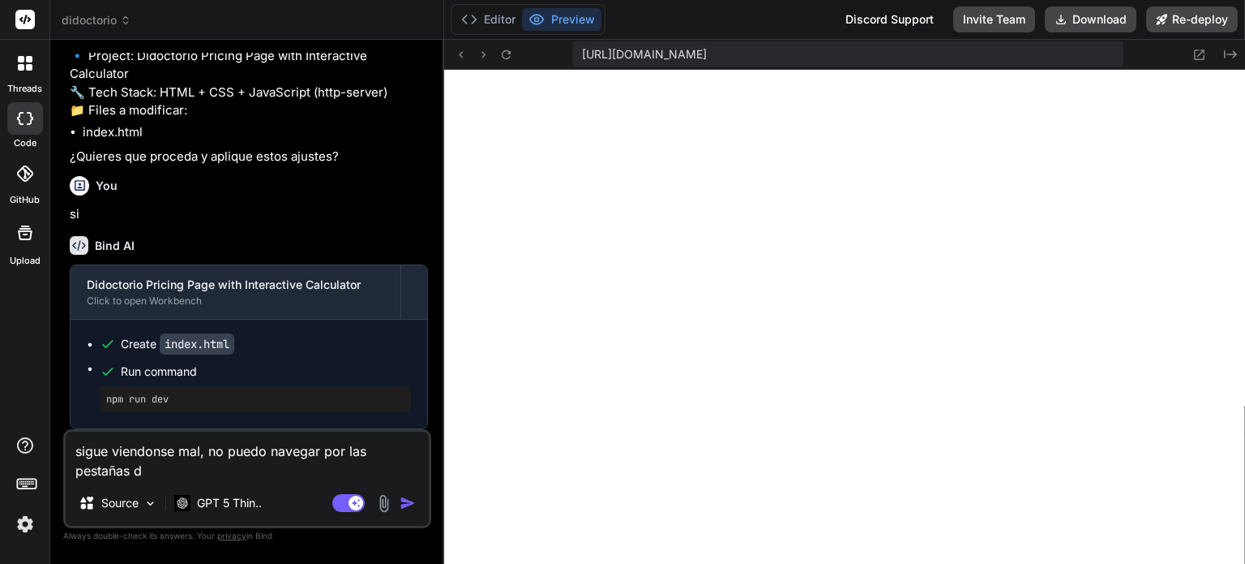
type textarea "x"
type textarea "sigue viendonse mal, no puedo navegar por las pestañas de"
type textarea "x"
type textarea "sigue viendonse mal, no puedo navegar por las pestañas de l"
type textarea "x"
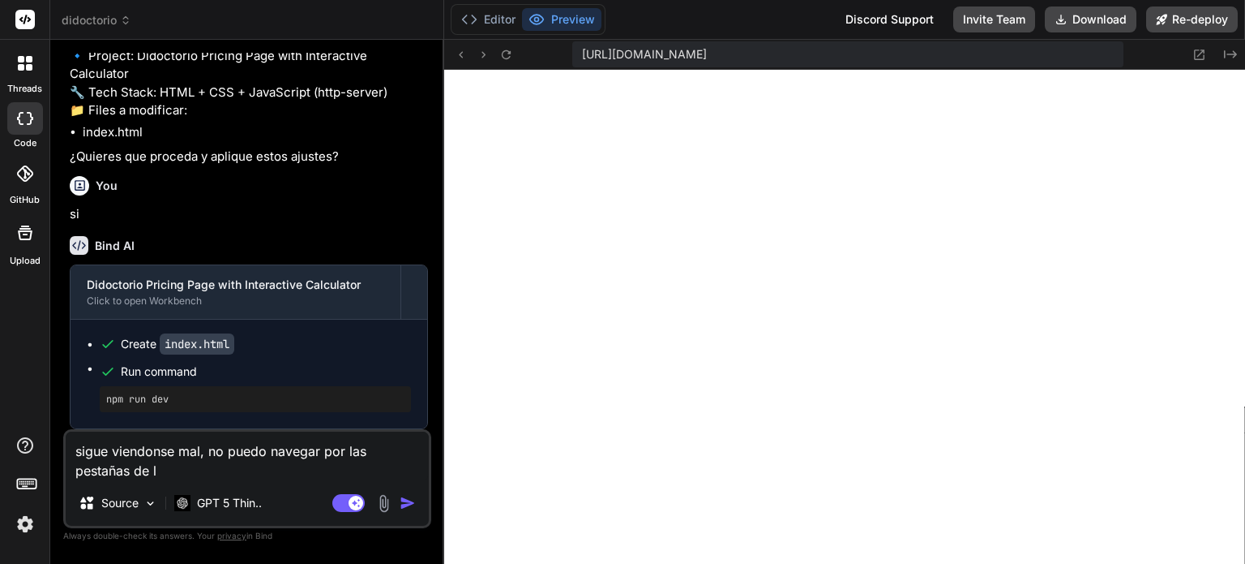
type textarea "sigue viendonse mal, no puedo navegar por las pestañas de"
type textarea "x"
type textarea "sigue viendonse mal, no puedo navegar por las pestañas de p"
type textarea "x"
type textarea "sigue viendonse mal, no puedo navegar por las pestañas de pr"
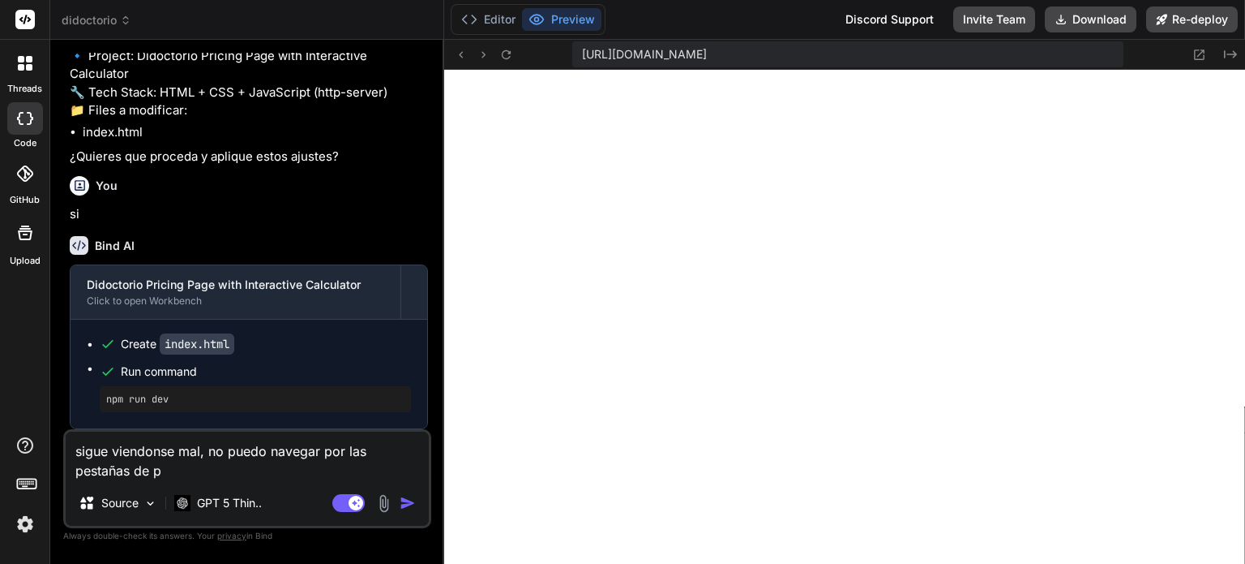
type textarea "x"
type textarea "sigue viendonse mal, no puedo navegar por las pestañas de pre"
type textarea "x"
type textarea "sigue viendonse mal, no puedo navegar por las pestañas de prec"
type textarea "x"
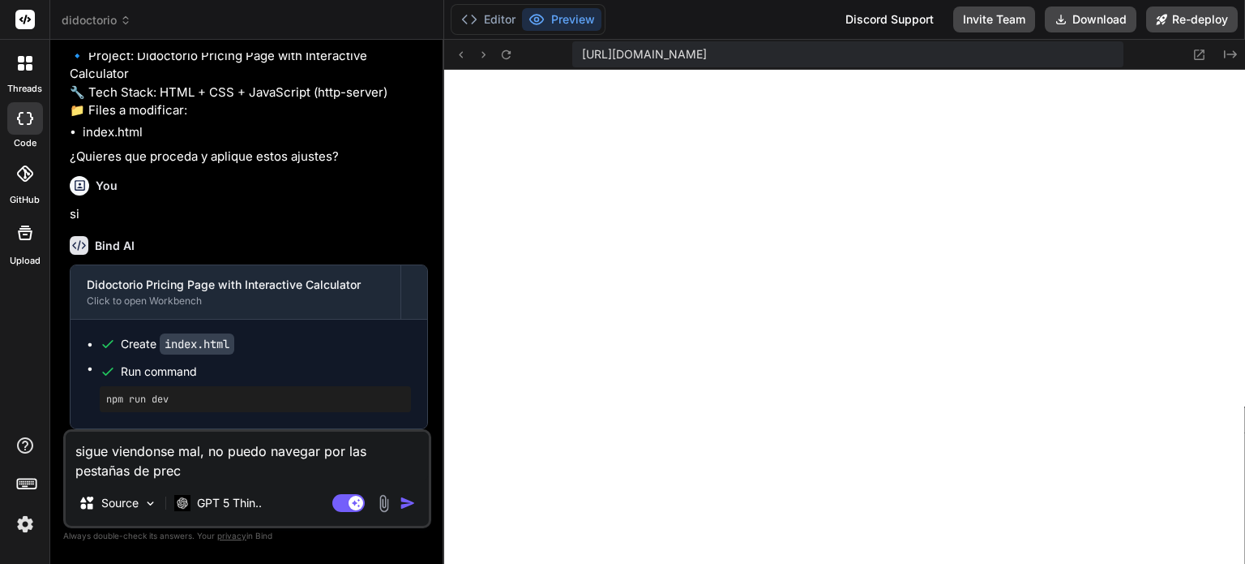
type textarea "sigue viendonse mal, no puedo navegar por las pestañas de preci"
type textarea "x"
type textarea "sigue viendonse mal, no puedo navegar por las pestañas de precio"
type textarea "x"
type textarea "sigue viendonse mal, no puedo navegar por las pestañas de precios"
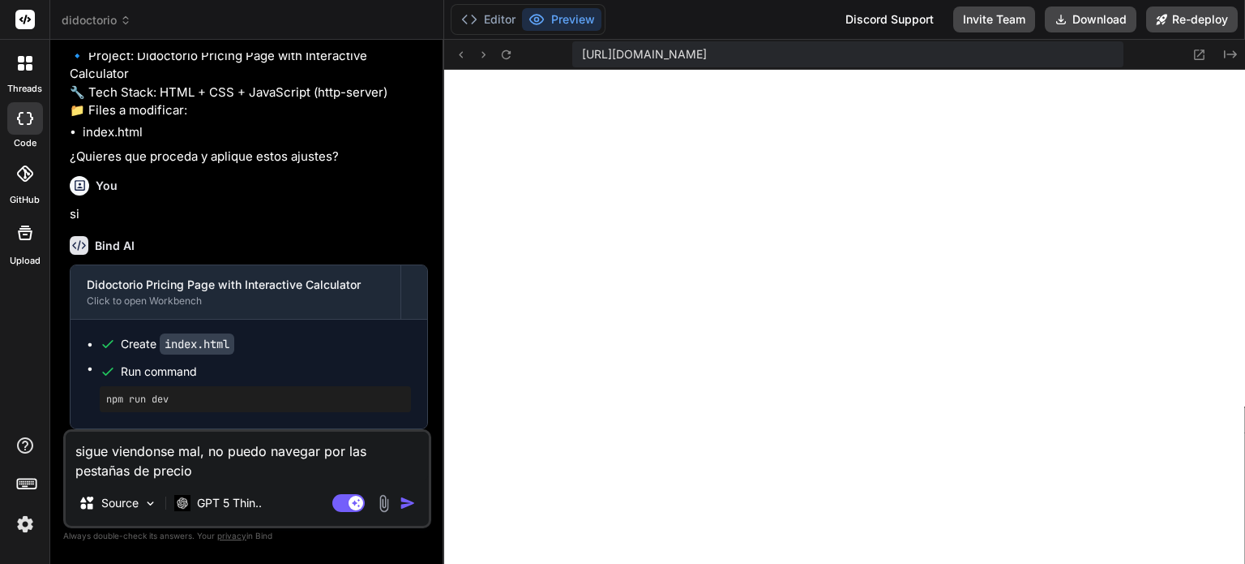
type textarea "x"
type textarea "sigue viendonse mal, no puedo navegar por las pestañas de precios"
click at [409, 499] on img "button" at bounding box center [408, 503] width 16 height 16
type textarea "x"
